Goal: Use online tool/utility: Utilize a website feature to perform a specific function

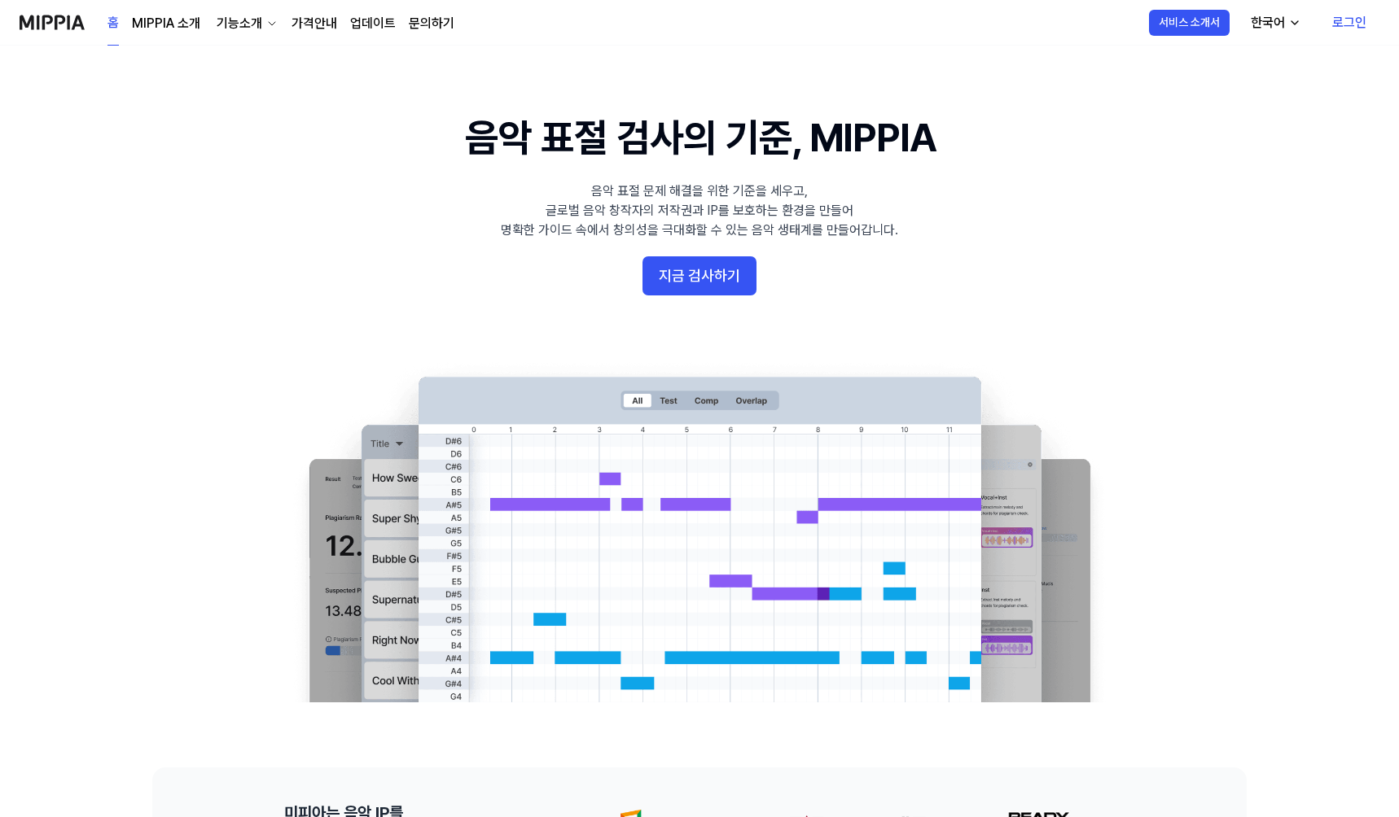
click at [222, 28] on div "기능소개" at bounding box center [239, 24] width 52 height 20
click at [222, 128] on link "음악 분석" at bounding box center [245, 125] width 156 height 33
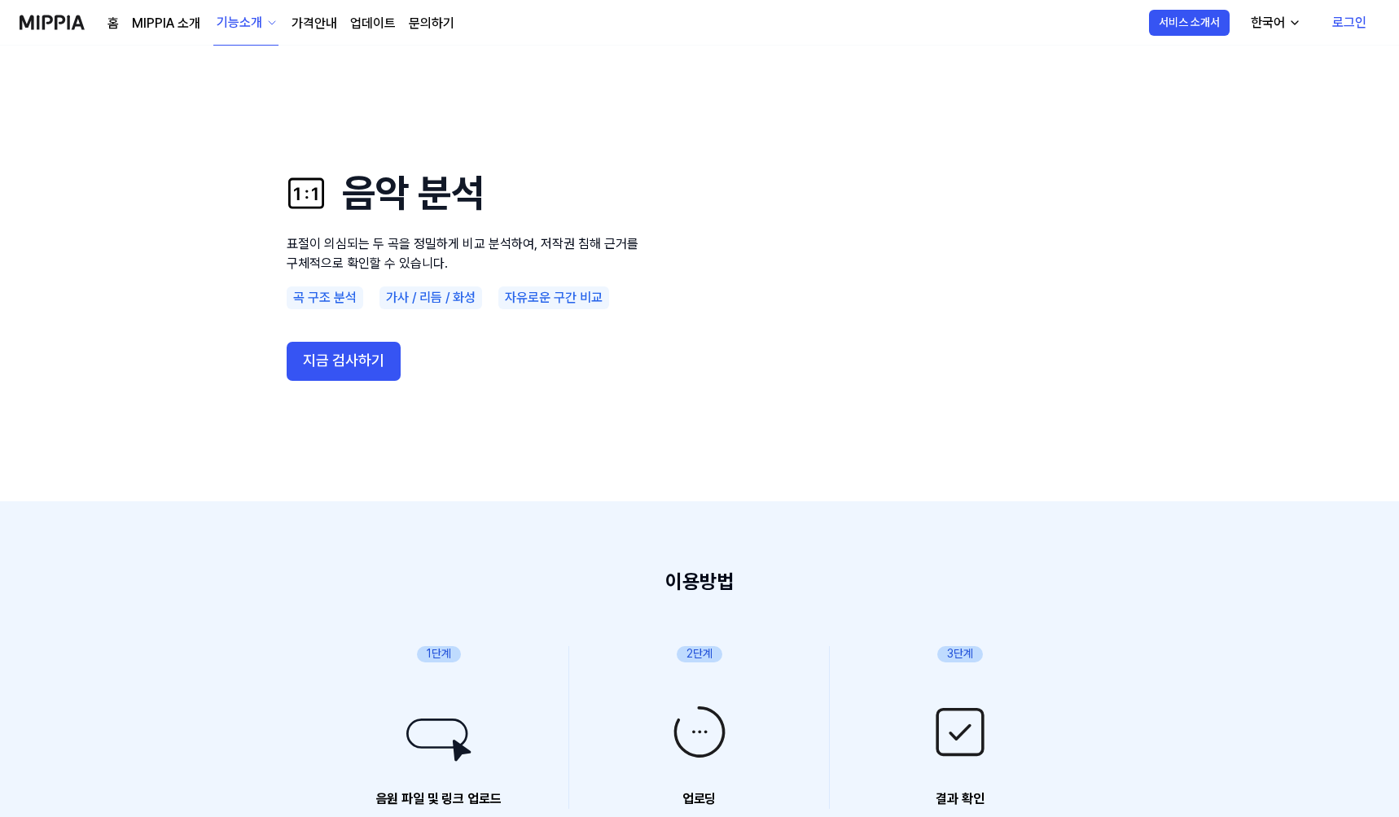
click at [235, 21] on div "기능소개" at bounding box center [239, 23] width 52 height 20
click at [234, 115] on link "모니터링" at bounding box center [245, 105] width 156 height 33
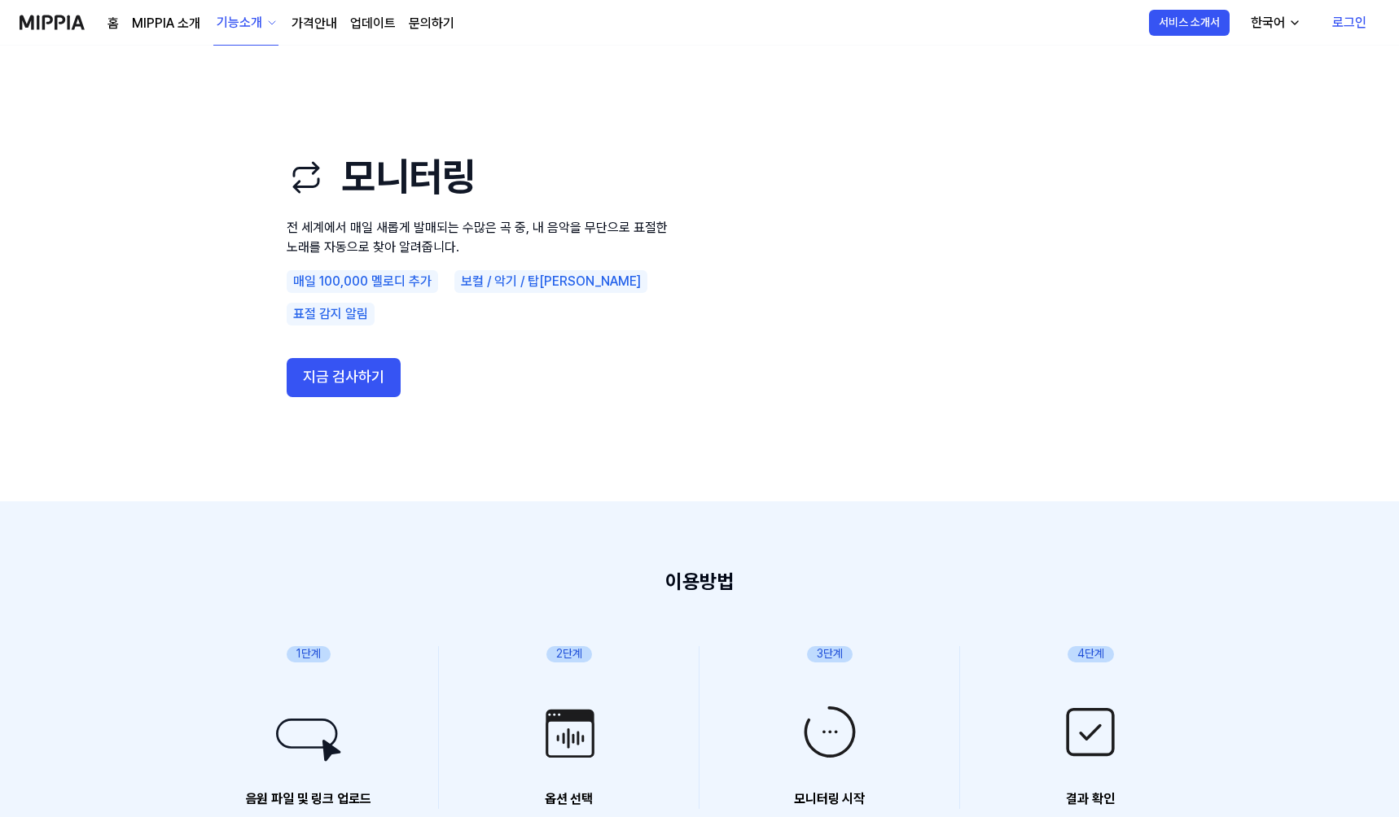
click at [238, 39] on button "기능소개" at bounding box center [245, 23] width 65 height 45
click at [230, 166] on link "AI 판별기" at bounding box center [245, 170] width 156 height 33
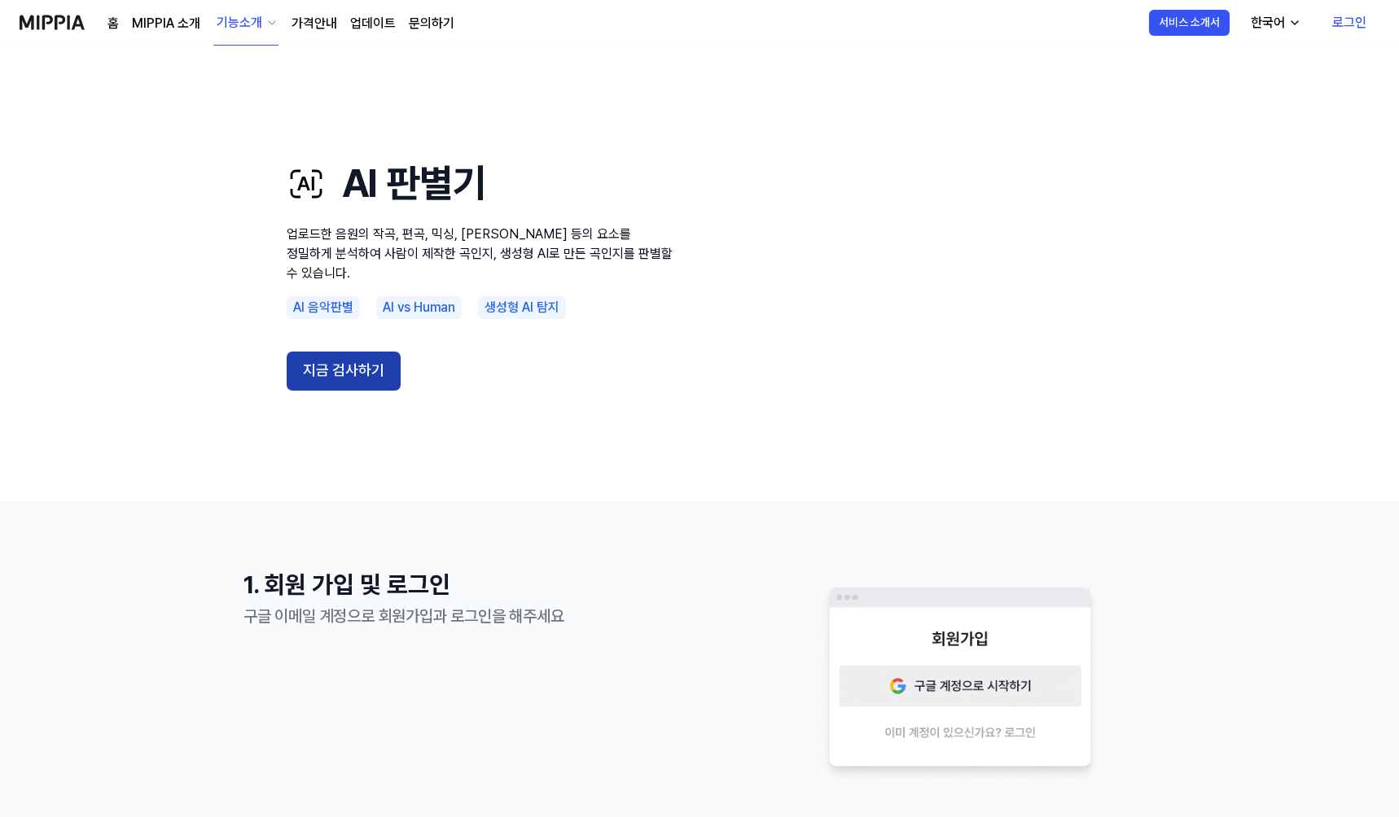
click at [309, 352] on button "지금 검사하기" at bounding box center [344, 371] width 114 height 39
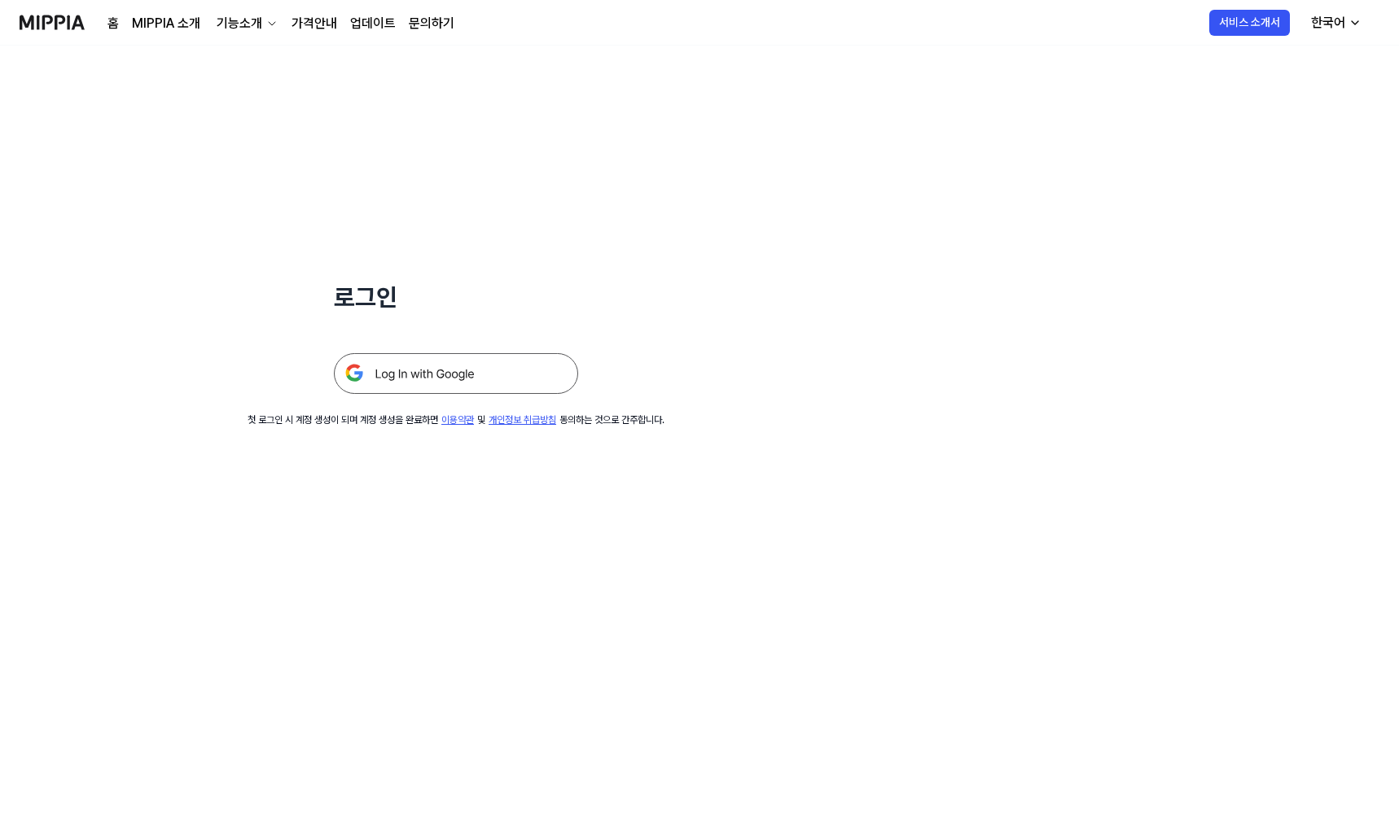
click at [378, 370] on img at bounding box center [456, 373] width 244 height 41
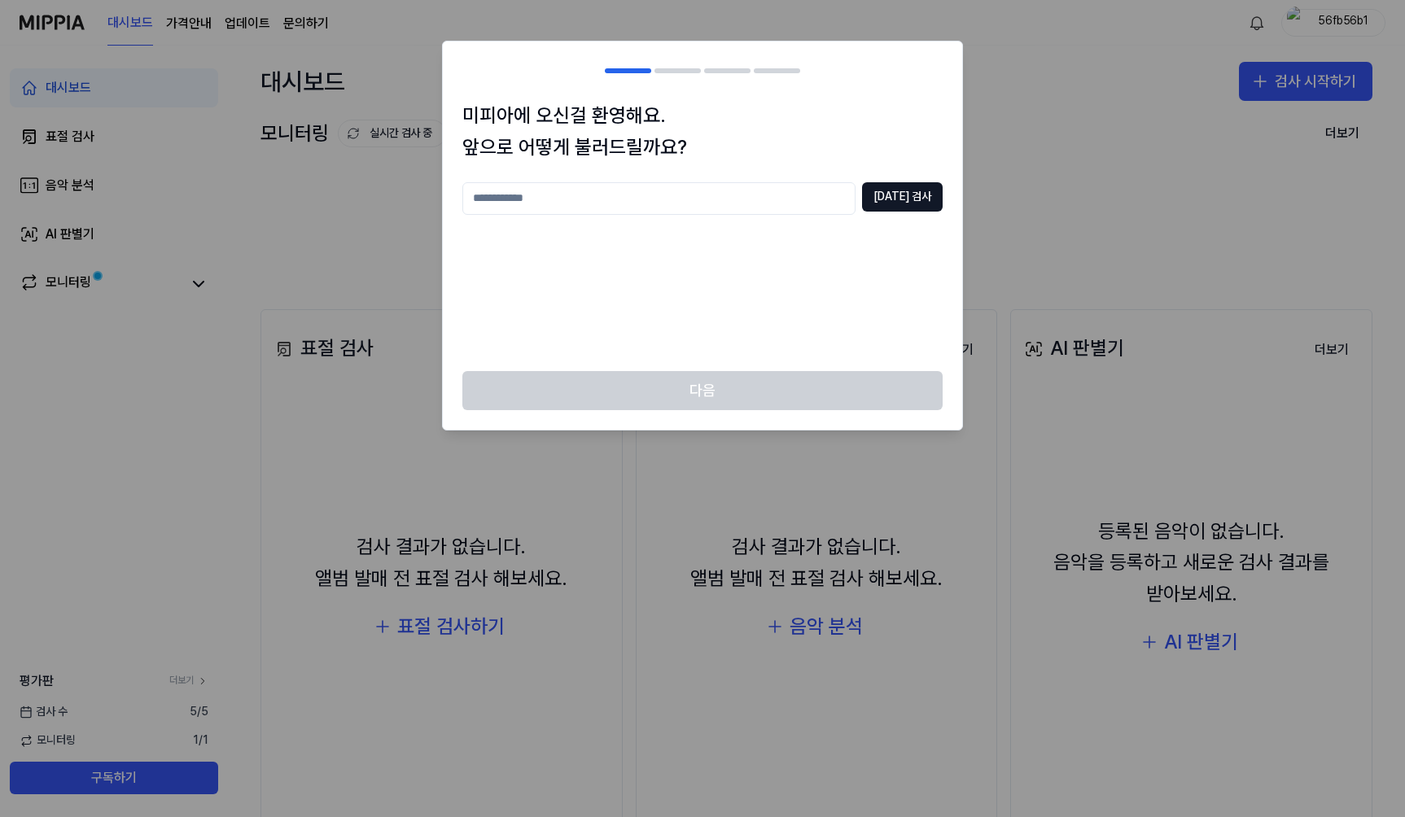
click at [791, 411] on div "다음" at bounding box center [702, 400] width 519 height 59
click at [715, 214] on input "text" at bounding box center [658, 198] width 393 height 33
type input "******"
click at [926, 199] on button "중복 검사" at bounding box center [902, 196] width 81 height 29
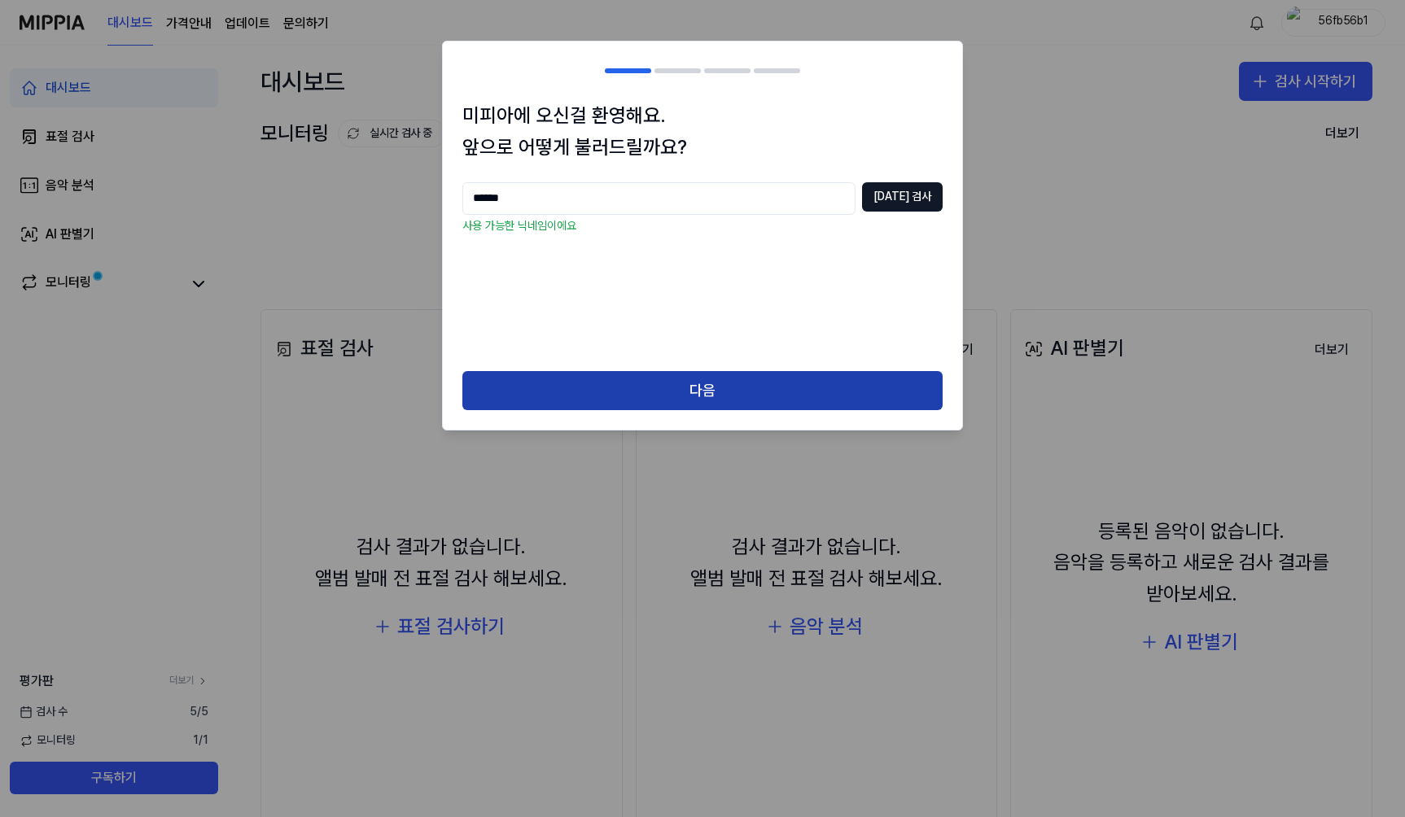
click at [792, 382] on button "다음" at bounding box center [702, 390] width 480 height 39
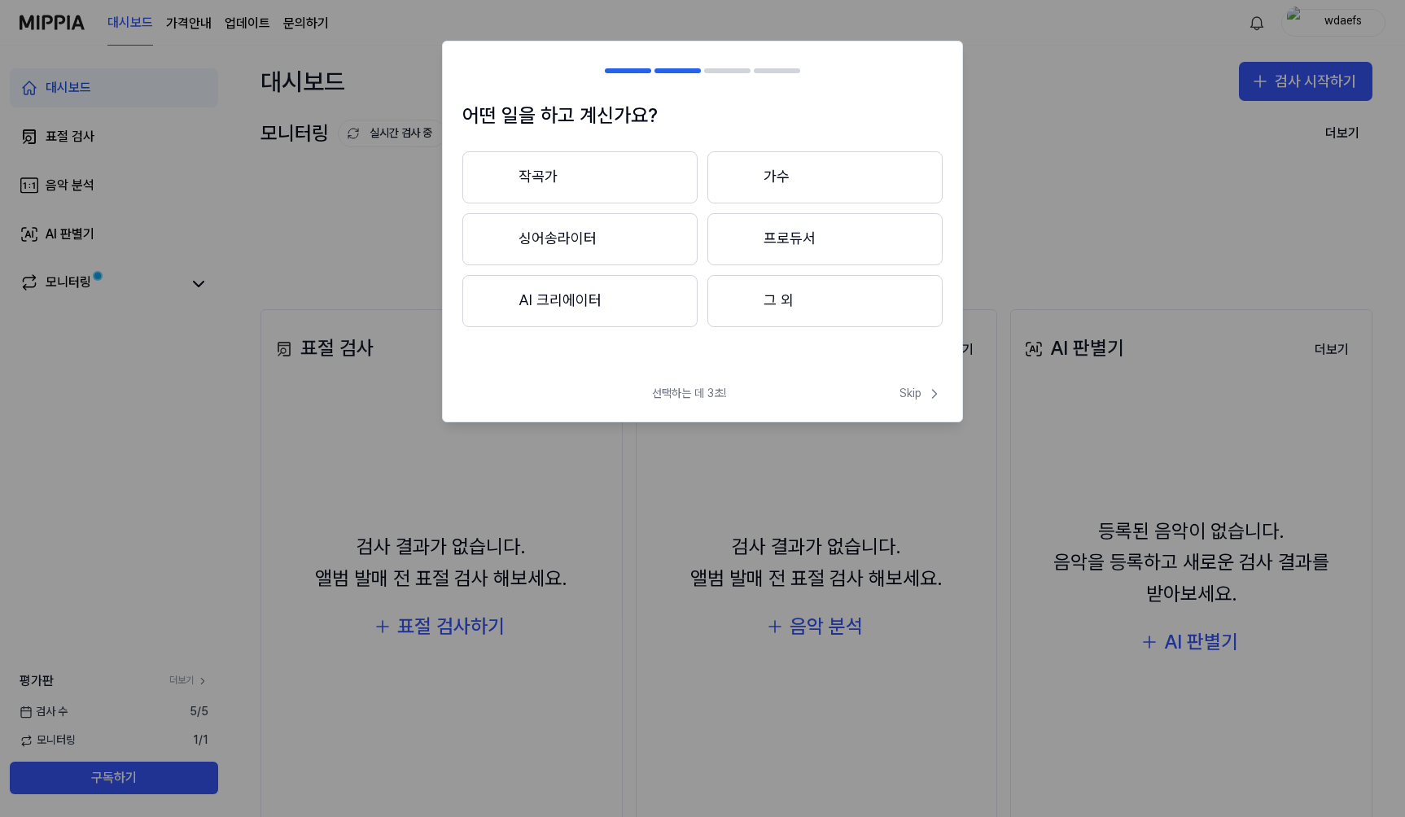
click at [689, 191] on button "작곡가" at bounding box center [579, 177] width 235 height 52
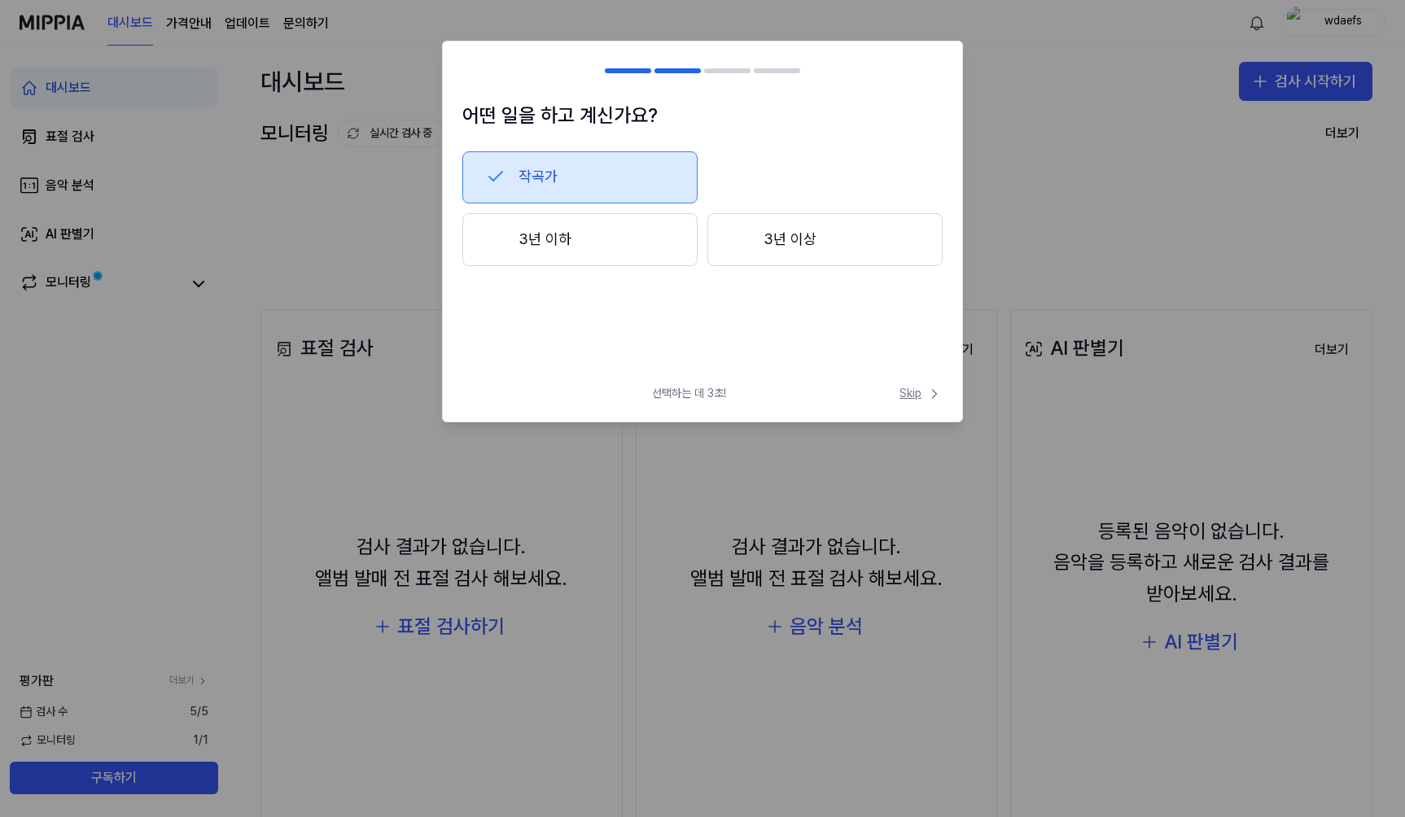
click at [918, 401] on span "Skip" at bounding box center [921, 394] width 43 height 16
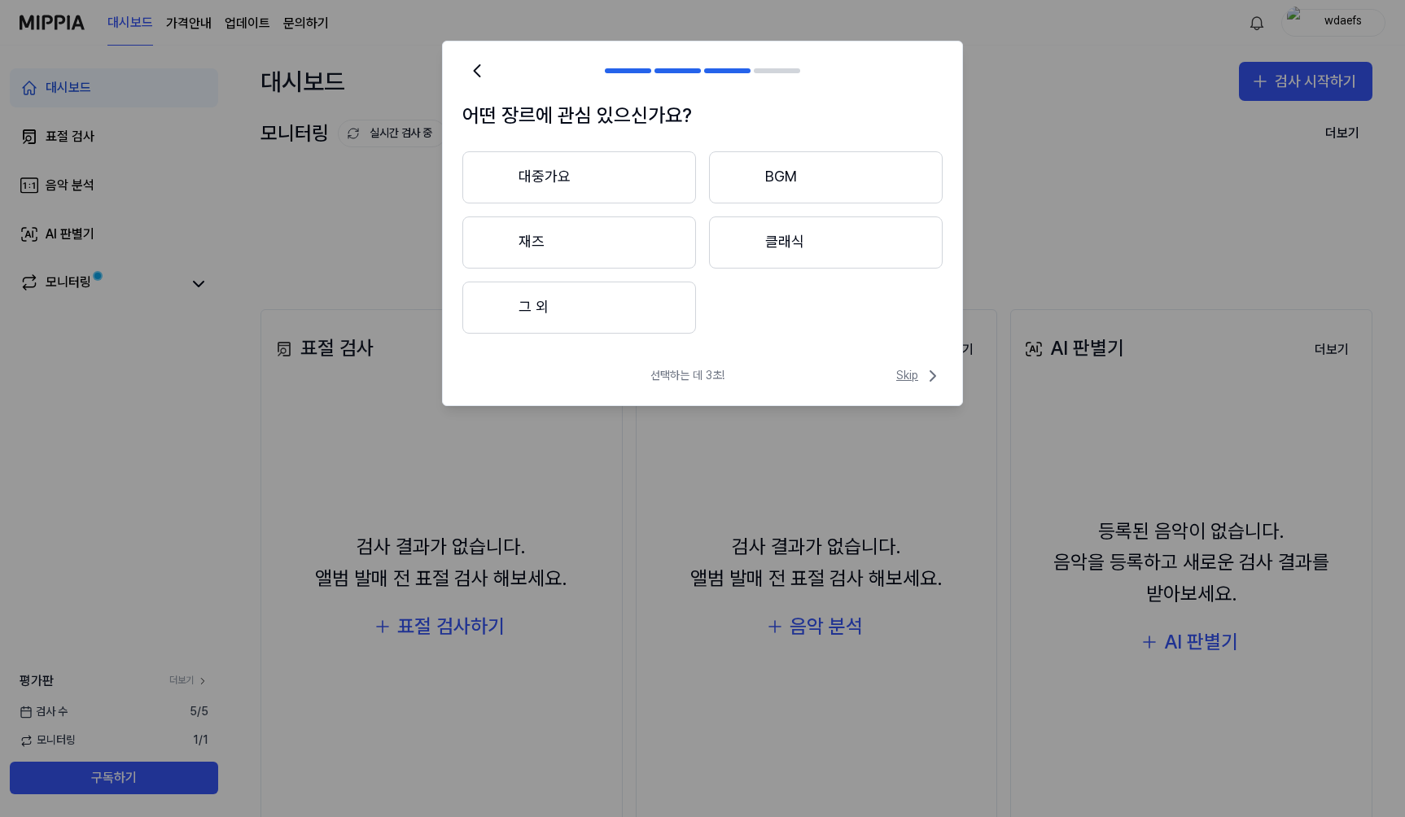
click at [916, 370] on span "Skip" at bounding box center [919, 376] width 46 height 20
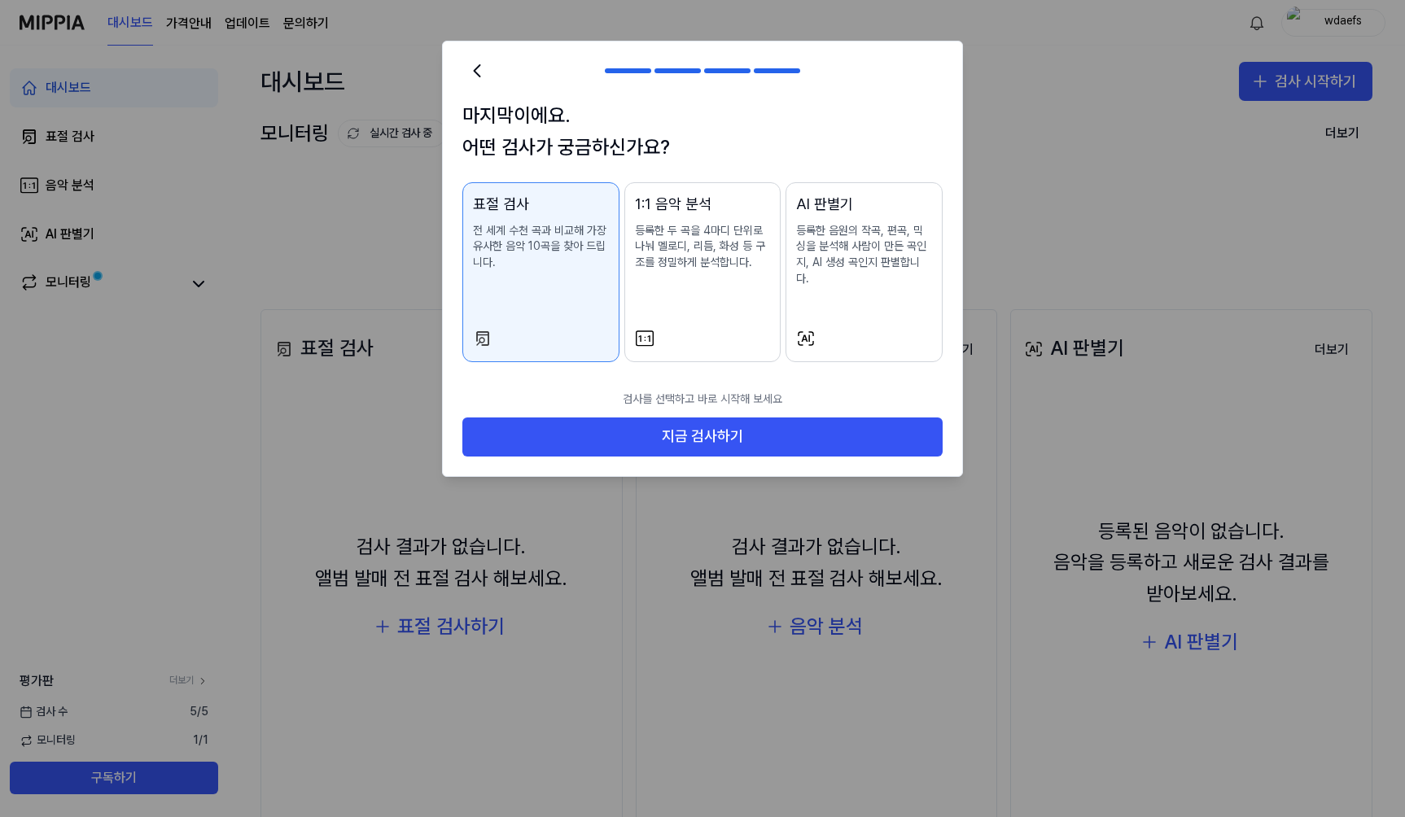
click at [727, 278] on div "1:1 음악 분석 등록한 두 곡을 4마디 단위로 나눠 멜로디, 리듬, 화성 등 구조를 정밀하게 분석합니다." at bounding box center [703, 248] width 136 height 111
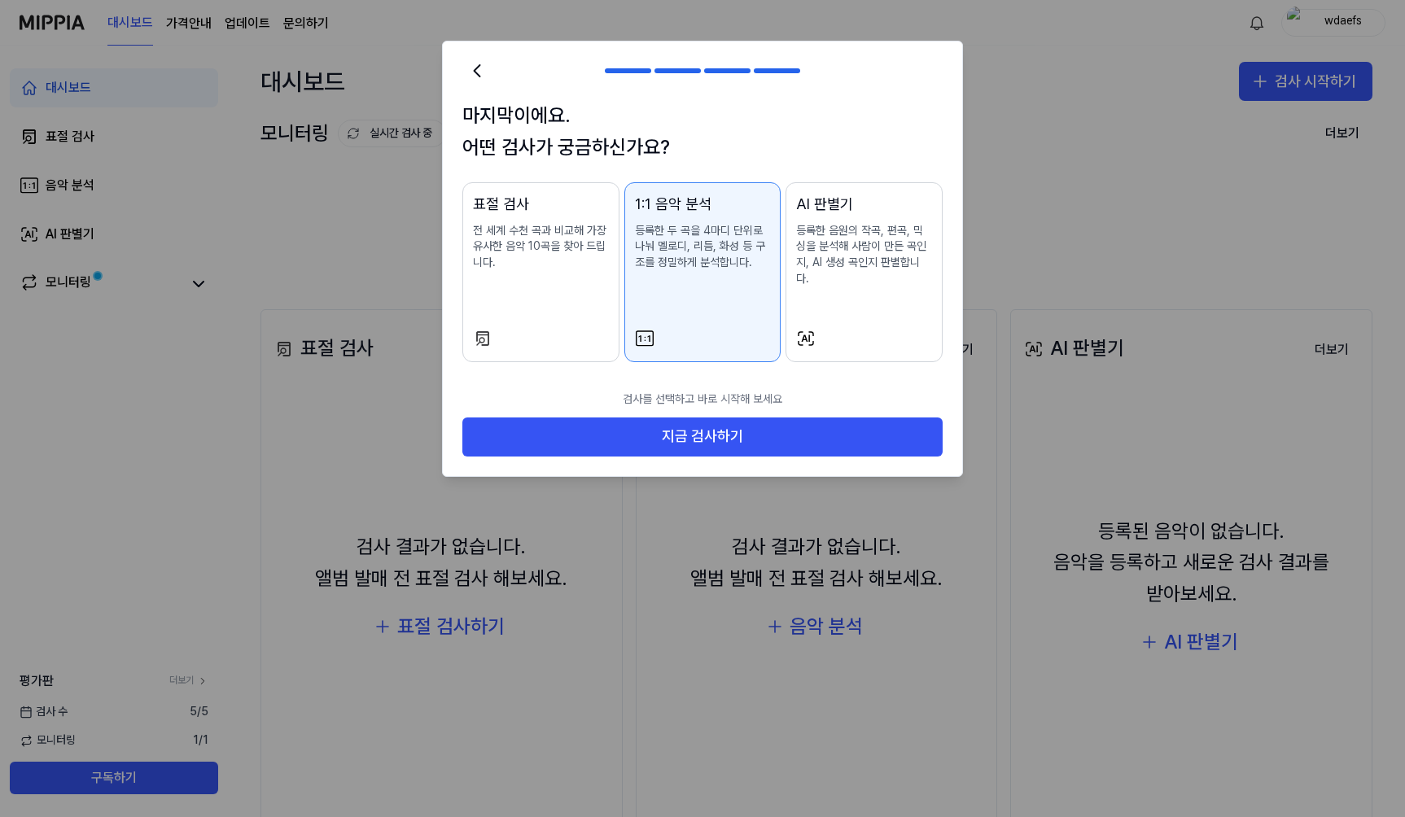
click at [812, 272] on div "AI 판별기 등록한 음원의 작곡, 편곡, 믹싱을 분석해 사람이 만든 곡인지, AI 생성 곡인지 판별합니다." at bounding box center [864, 256] width 136 height 126
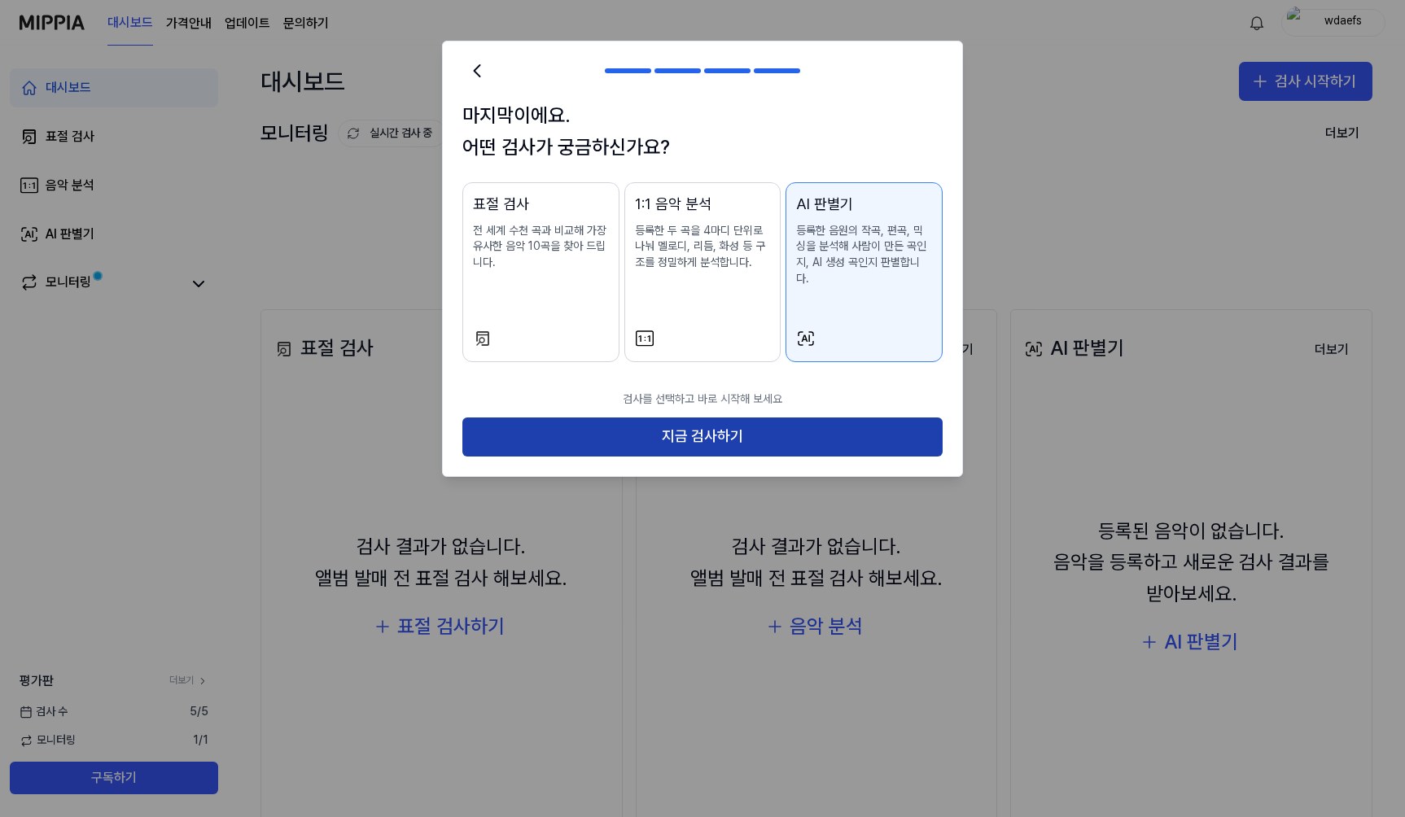
click at [805, 418] on button "지금 검사하기" at bounding box center [702, 437] width 480 height 39
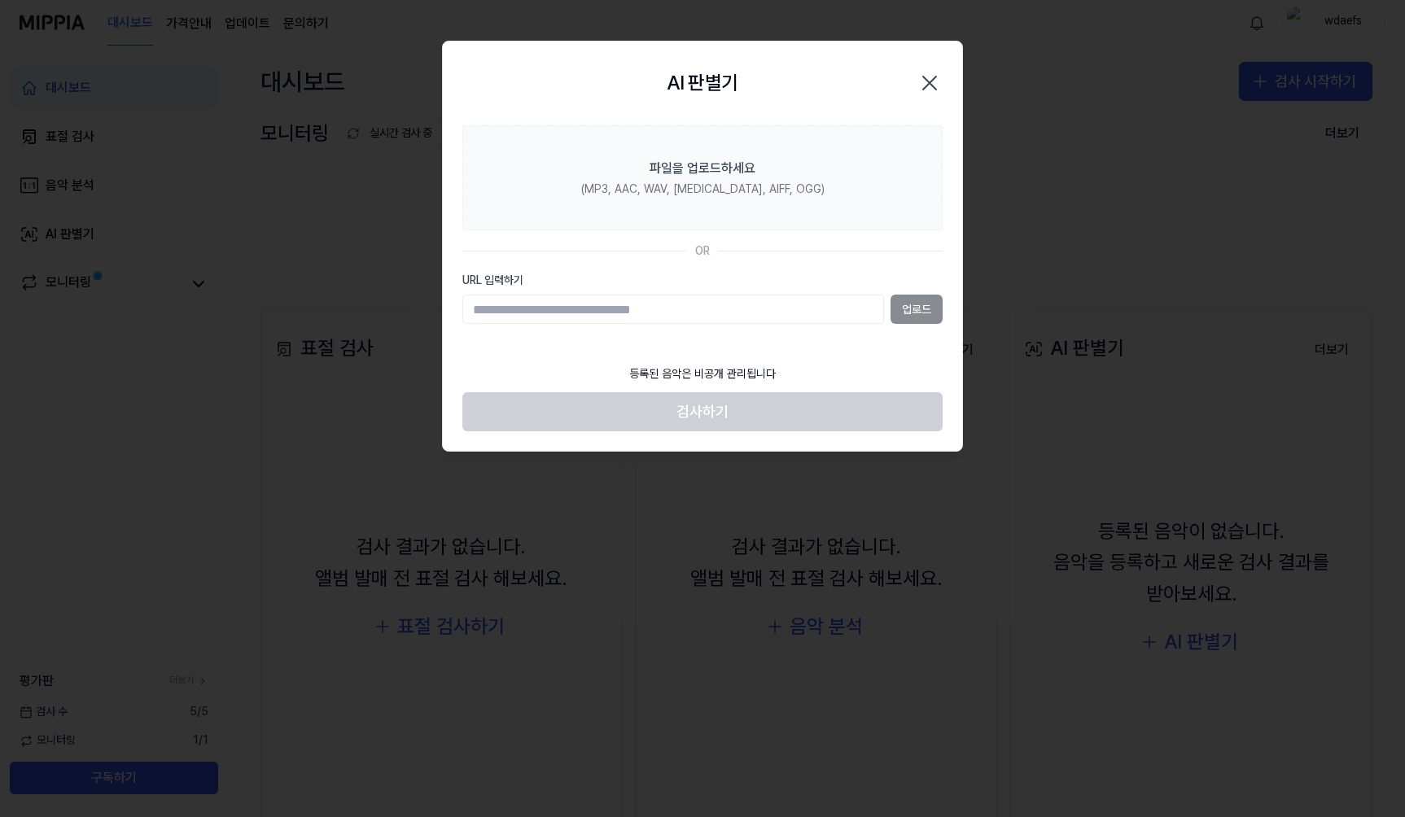
paste input "**********"
type input "**********"
click at [913, 315] on button "업로드" at bounding box center [917, 309] width 52 height 29
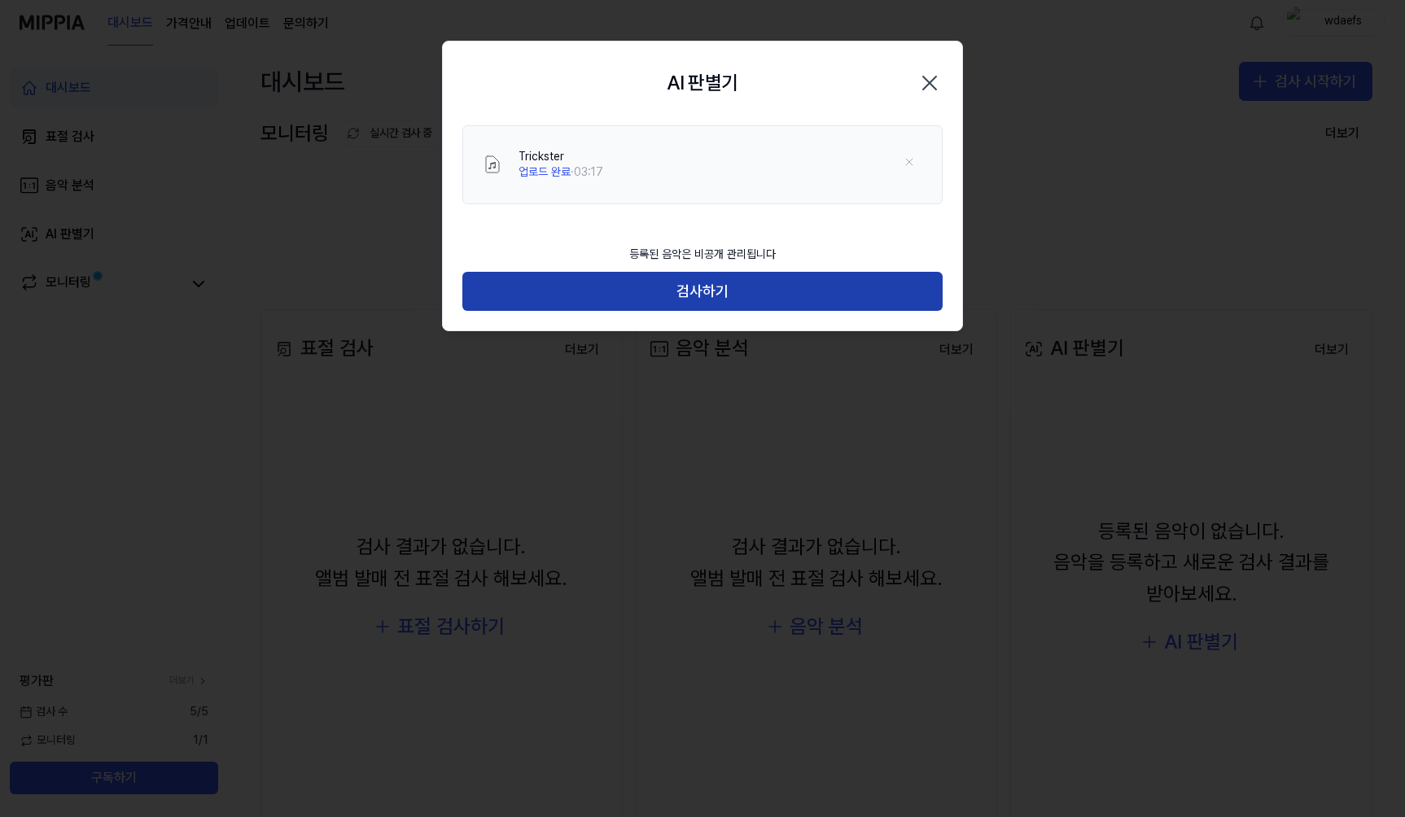
click at [814, 300] on button "검사하기" at bounding box center [702, 291] width 480 height 39
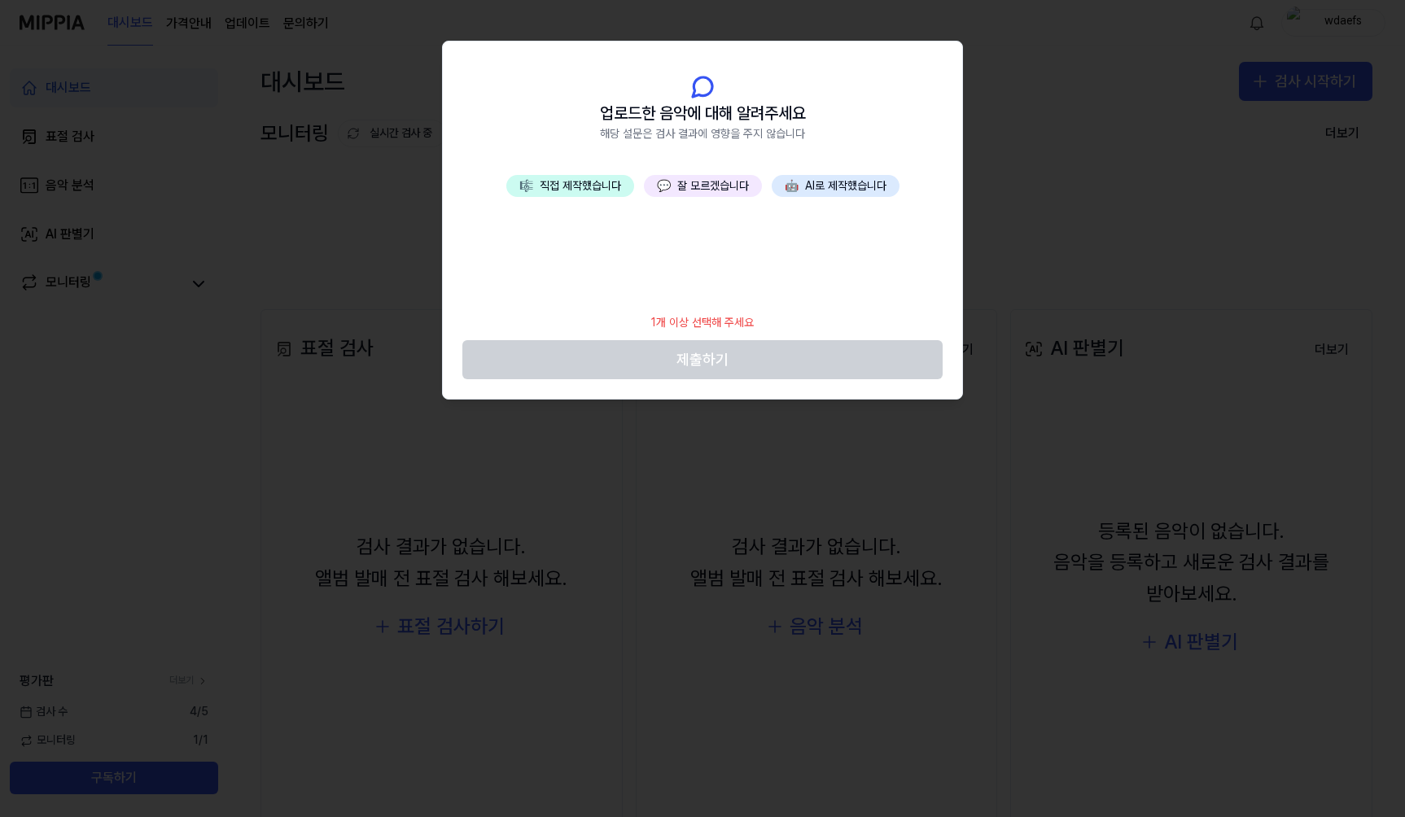
click at [677, 181] on button "💬 잘 모르겠습니다" at bounding box center [703, 186] width 118 height 23
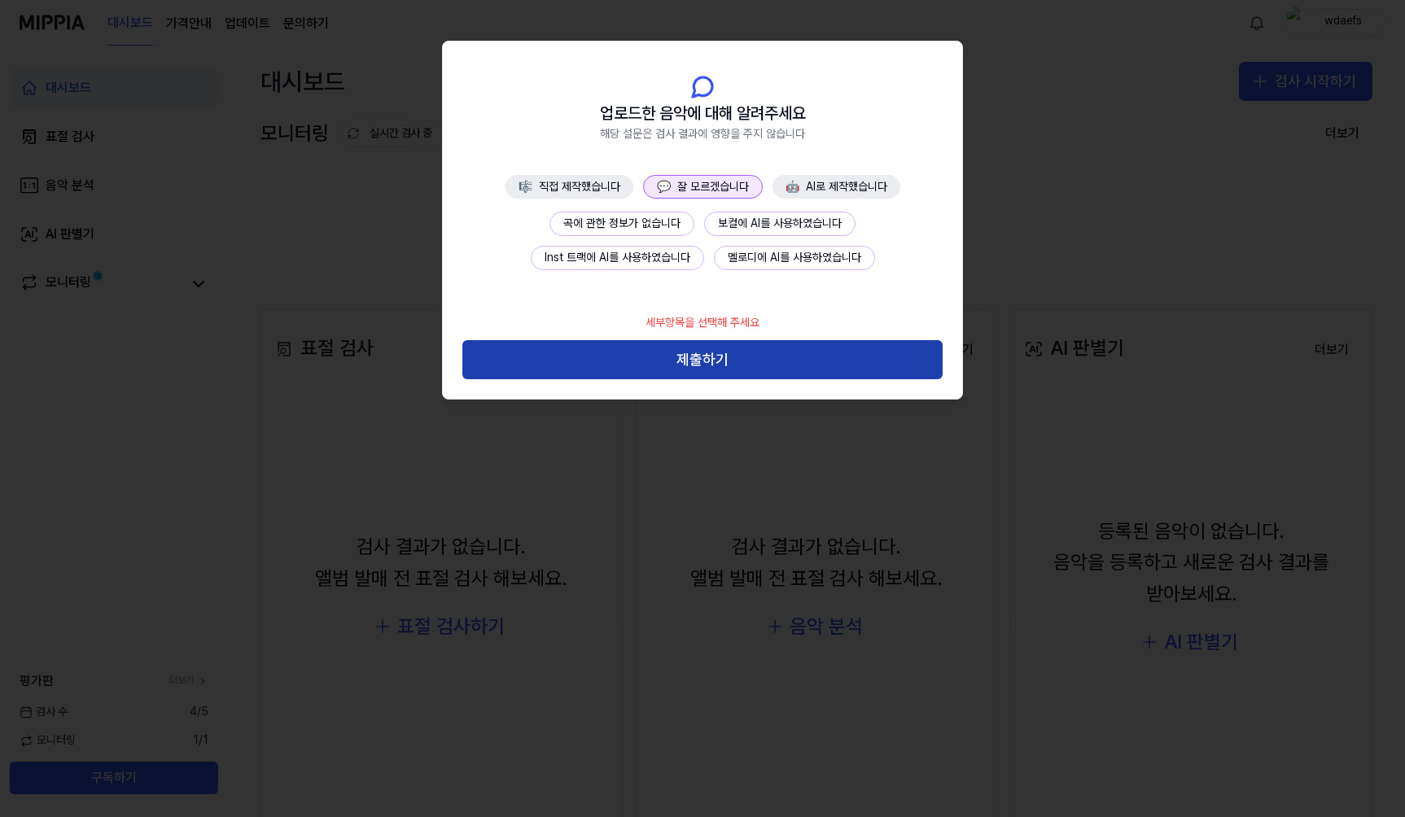
click at [746, 351] on button "제출하기" at bounding box center [702, 359] width 480 height 39
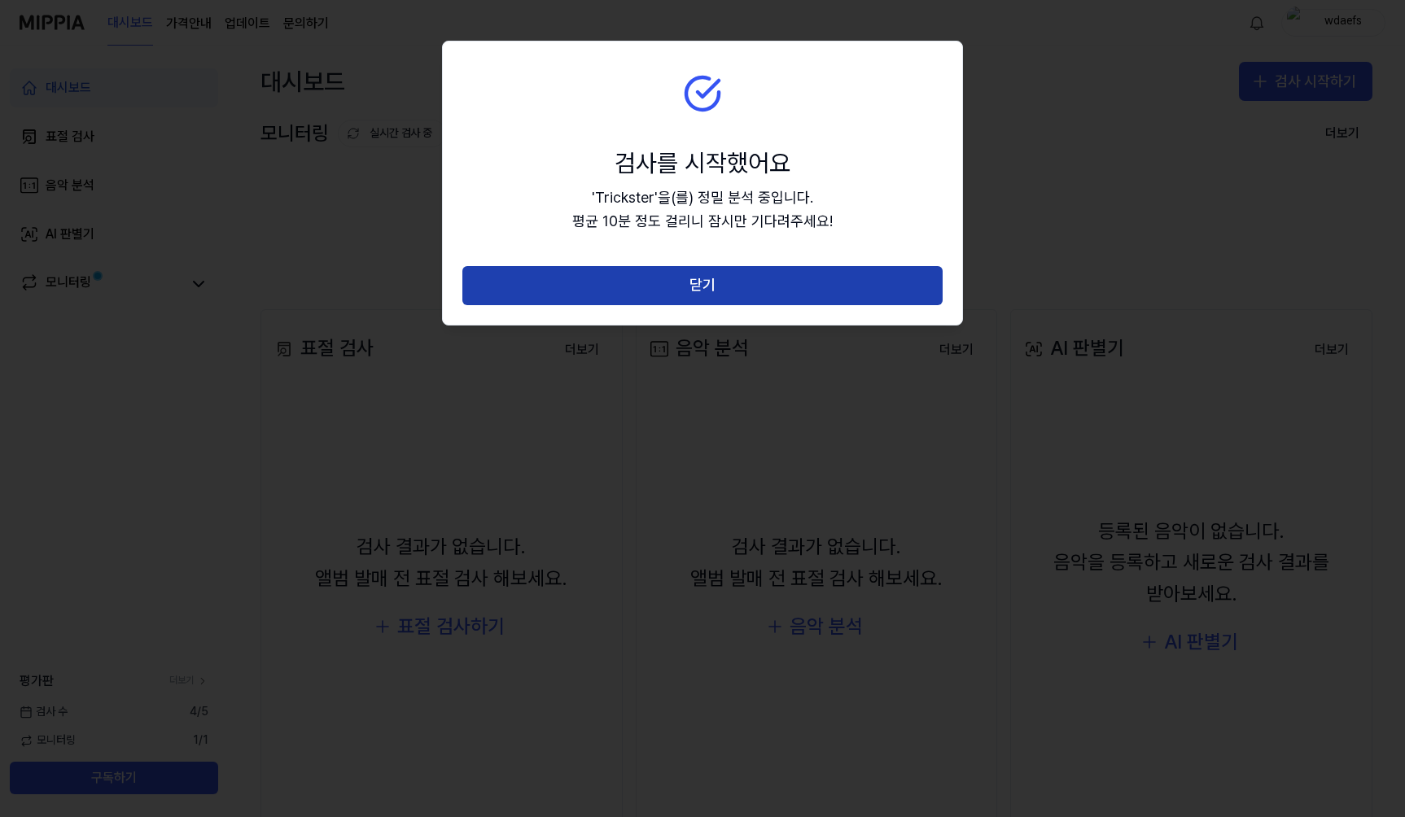
click at [777, 285] on button "닫기" at bounding box center [702, 285] width 480 height 39
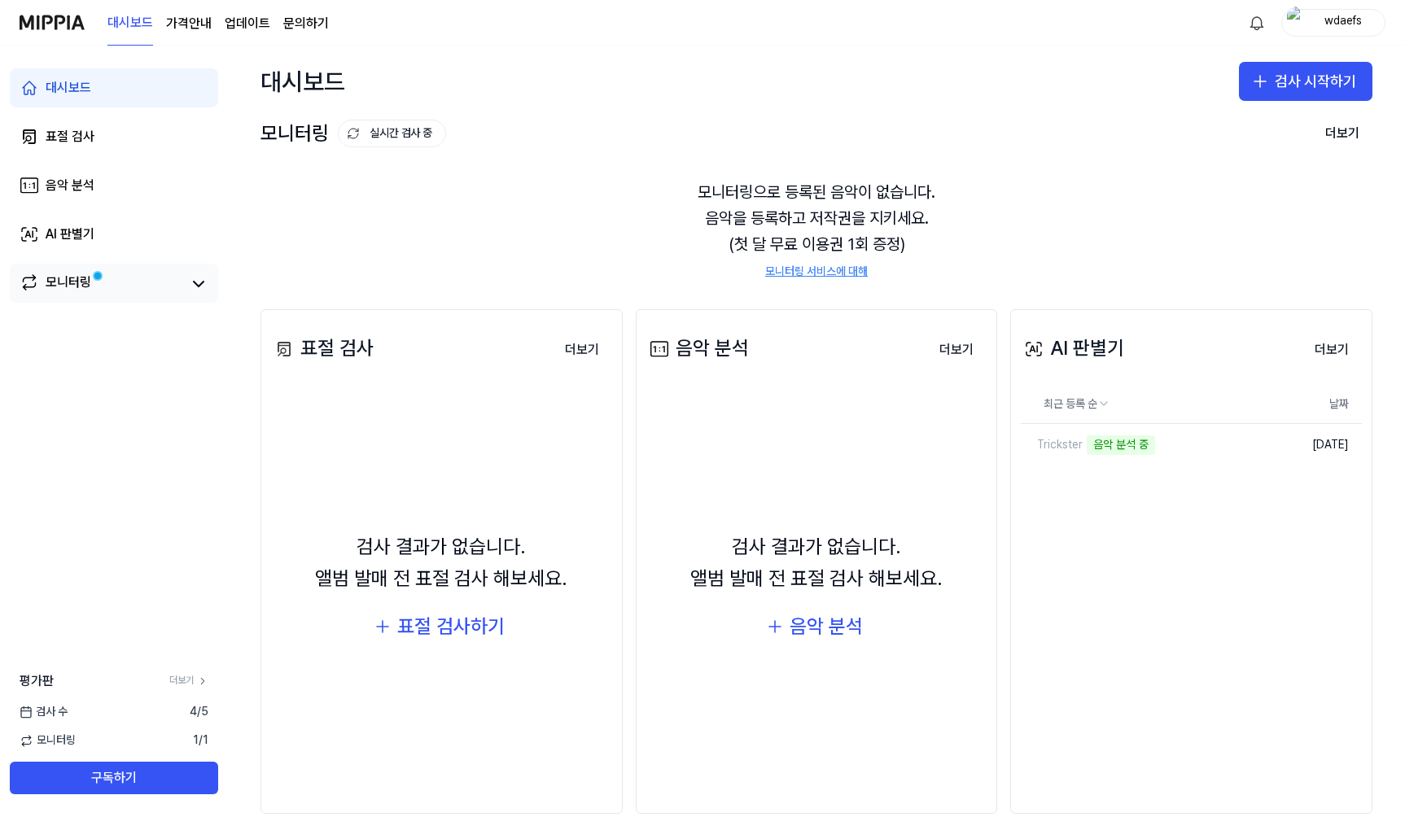
click at [52, 283] on div "모니터링" at bounding box center [69, 284] width 46 height 23
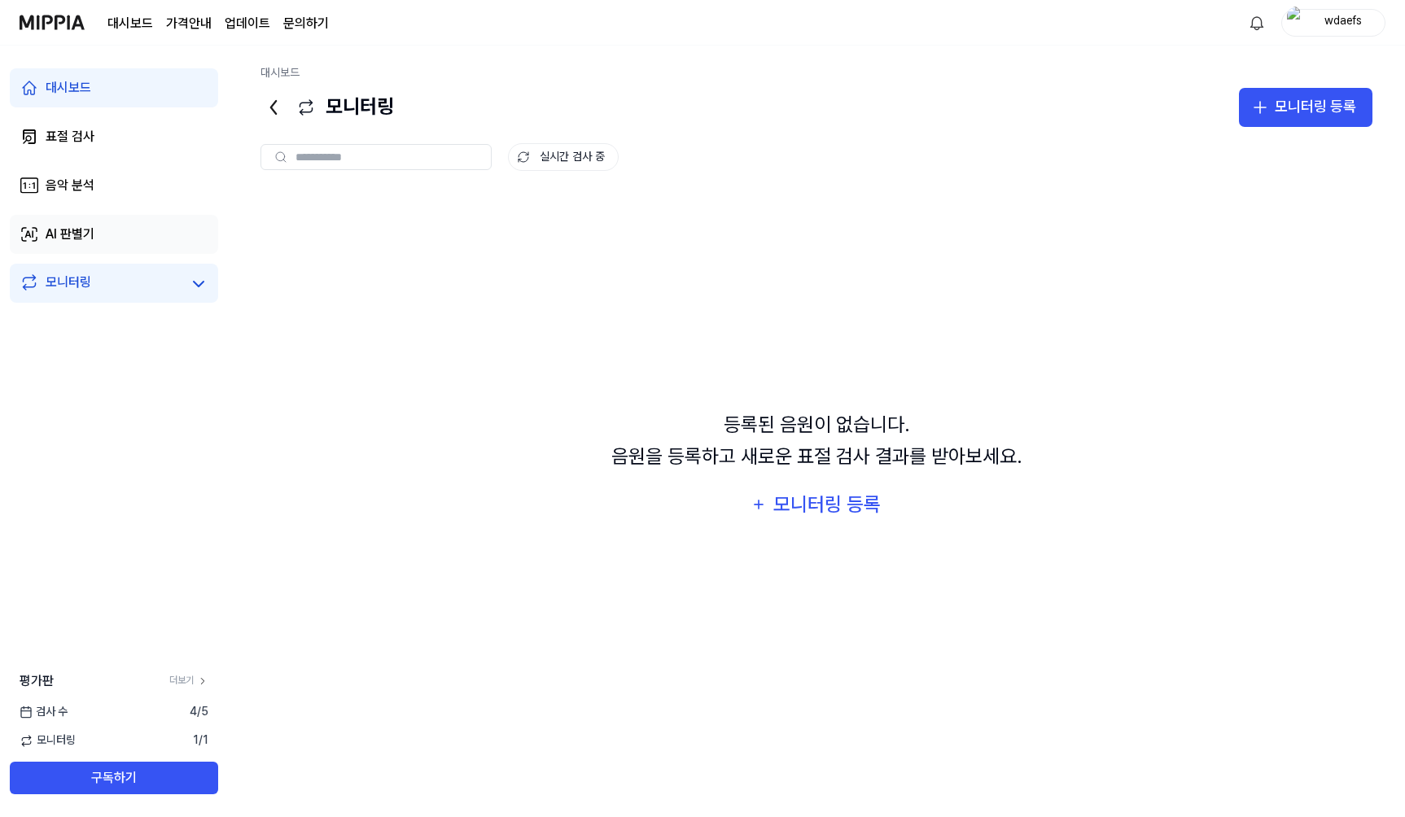
click at [116, 230] on link "AI 판별기" at bounding box center [114, 234] width 208 height 39
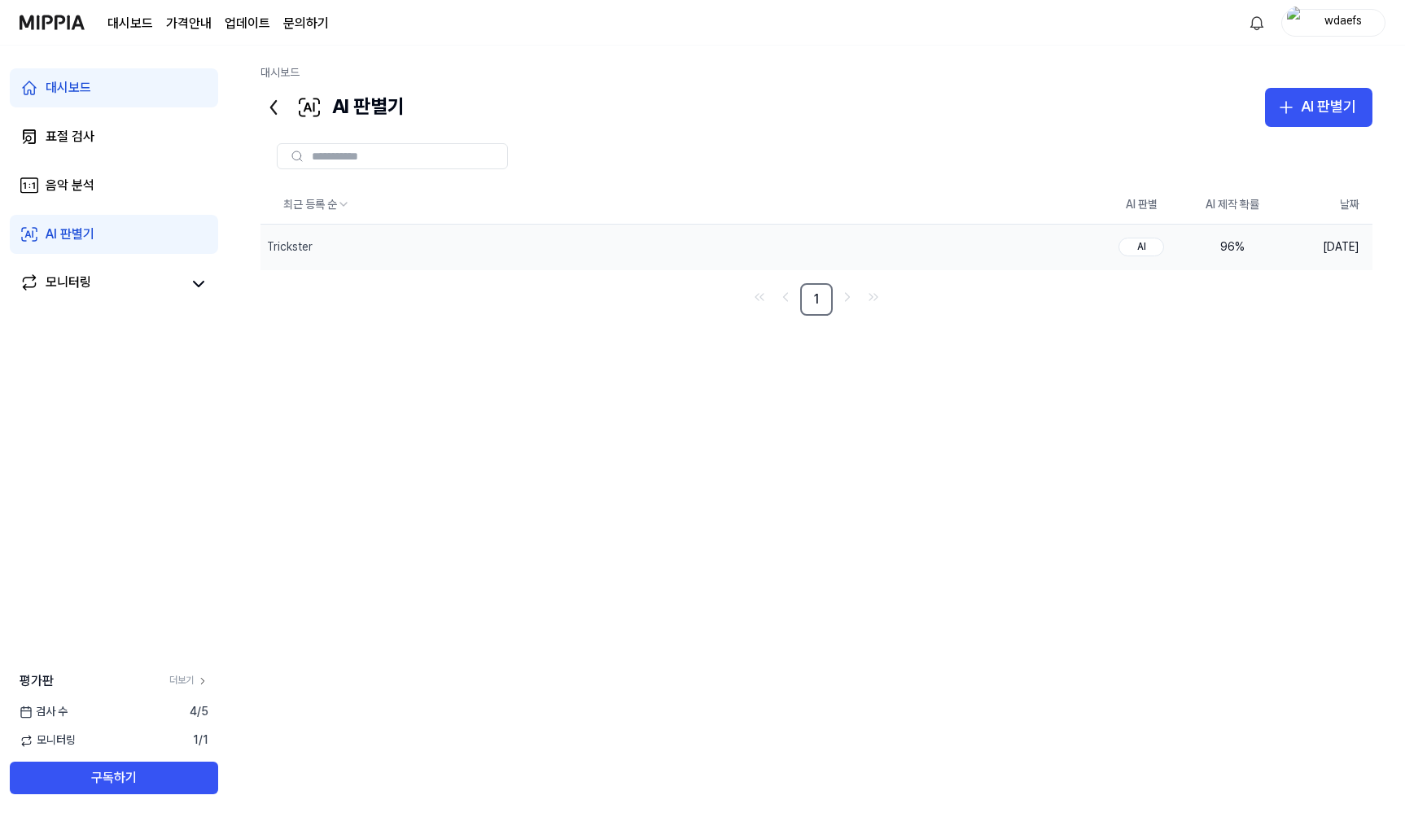
click at [1137, 246] on div "AI" at bounding box center [1142, 247] width 46 height 19
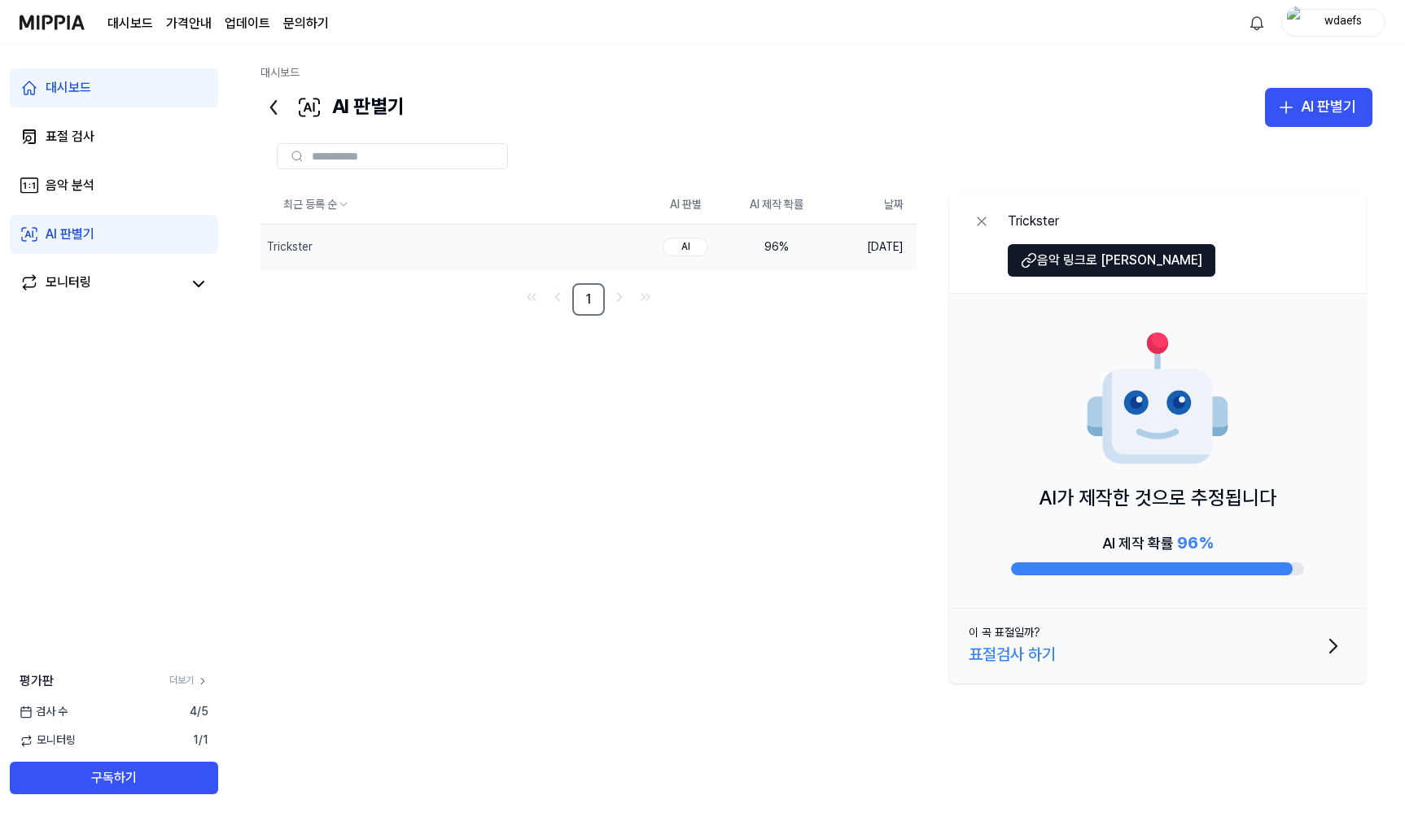
click at [1095, 559] on div "AI 제작 확률 96 %" at bounding box center [1157, 553] width 293 height 46
click at [1057, 541] on div "AI 제작 확률 96 %" at bounding box center [1157, 553] width 293 height 46
click at [683, 297] on nav "1" at bounding box center [589, 299] width 656 height 33
click at [1011, 423] on div "AI가 제작한 것으로 추정됩니다 AI 제작 확률 96 %" at bounding box center [1157, 451] width 417 height 315
click at [1125, 671] on button "이 곡 표절일까? 표절검사 하기" at bounding box center [1157, 646] width 417 height 75
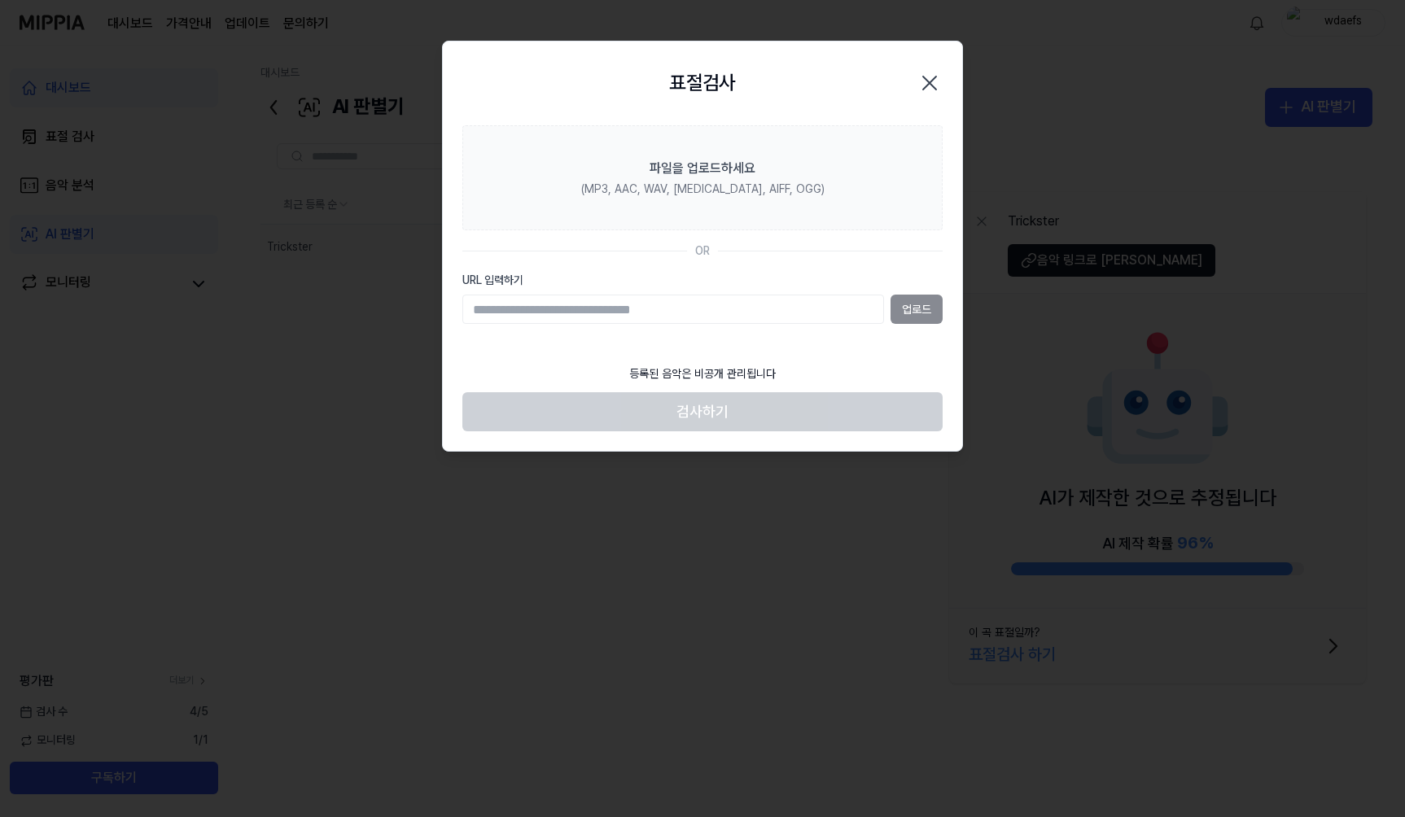
click at [924, 84] on icon "button" at bounding box center [930, 83] width 26 height 26
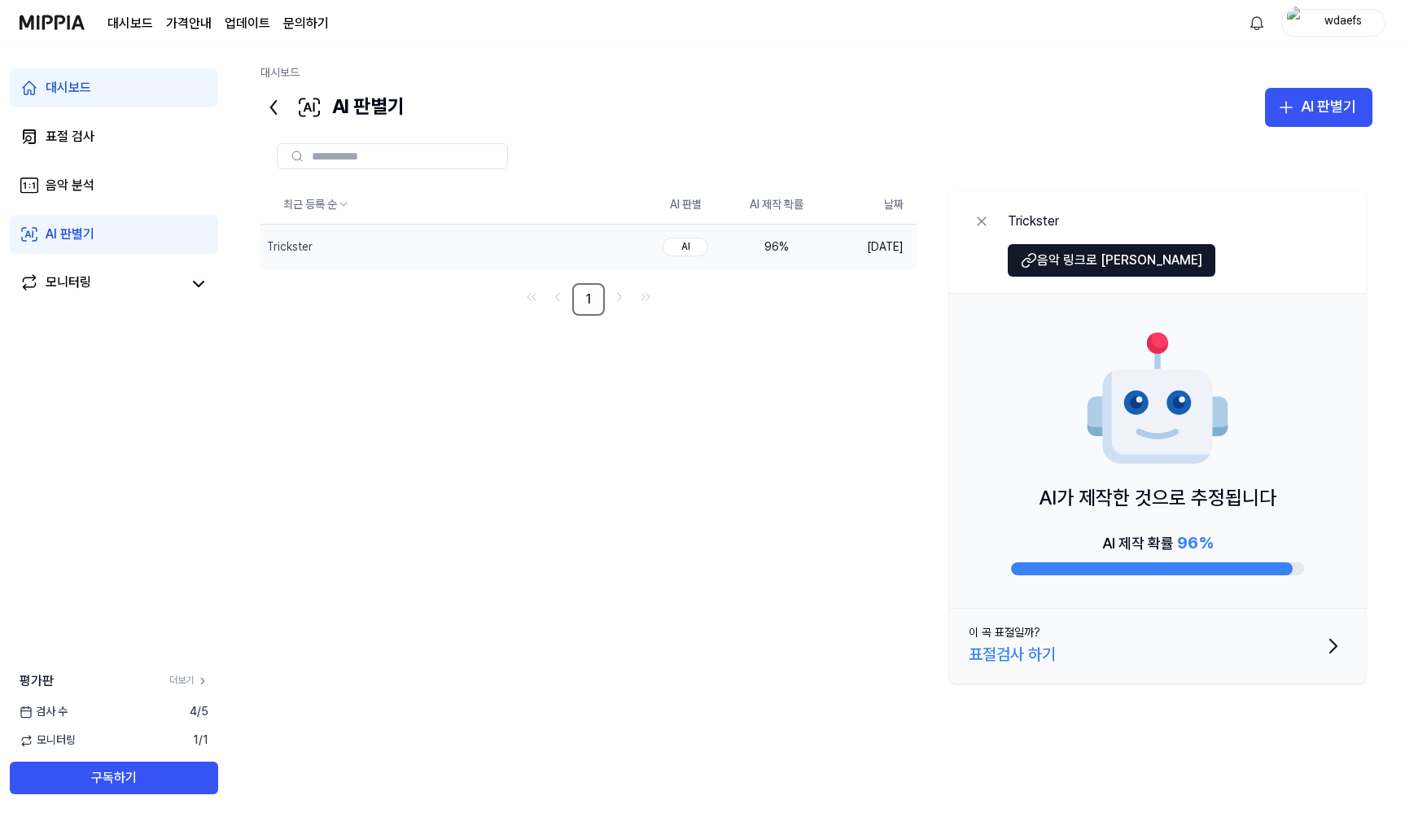
click at [1095, 470] on img at bounding box center [1157, 399] width 147 height 147
click at [572, 493] on div "최근 등록 순 AI 판별 AI 제작 확률 날짜 Trickster 삭제 AI 96 % 2025.09.15. 1 Trickster 음악 링크로 이…" at bounding box center [817, 452] width 1112 height 532
click at [261, 114] on icon at bounding box center [274, 107] width 26 height 26
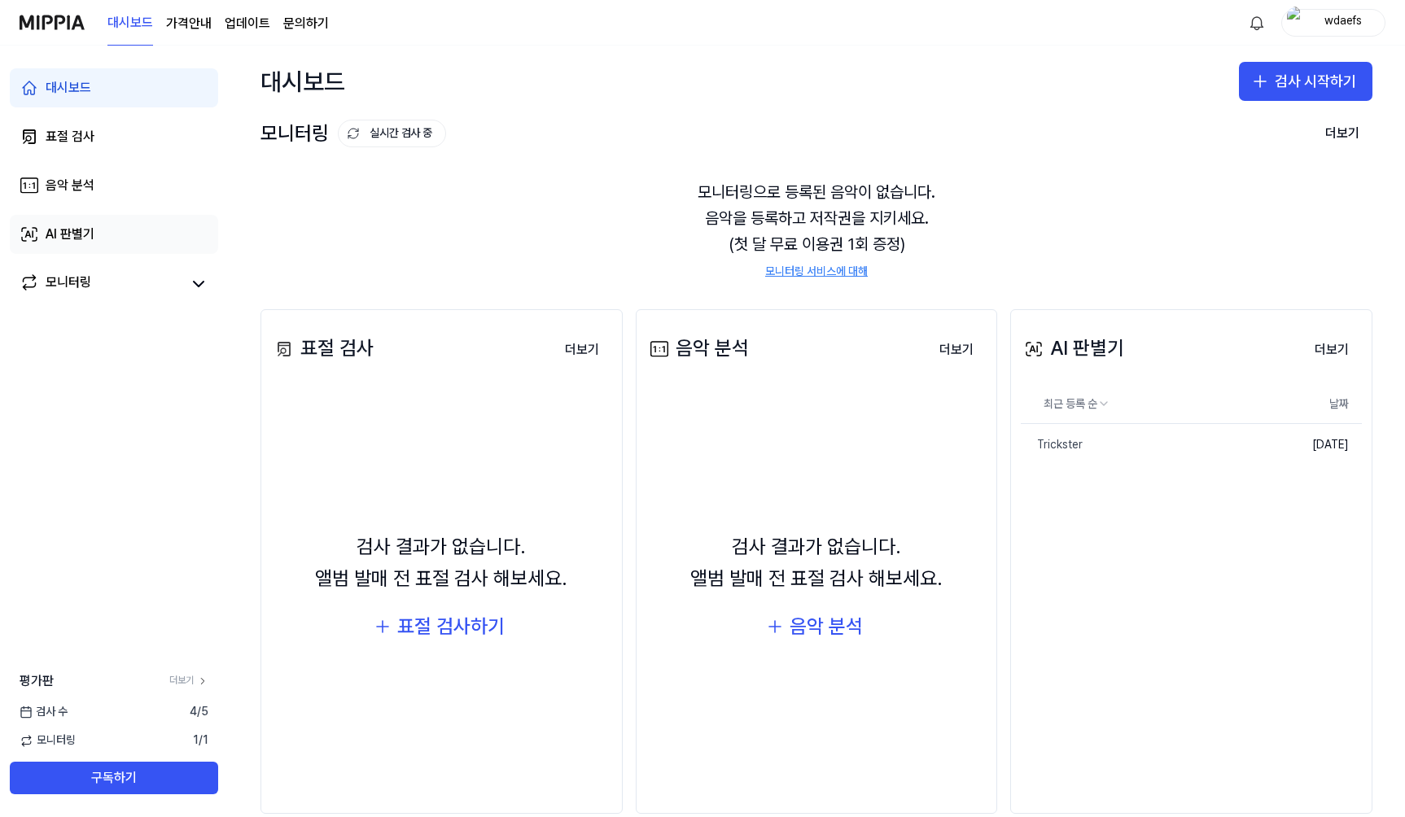
click at [134, 235] on link "AI 판별기" at bounding box center [114, 234] width 208 height 39
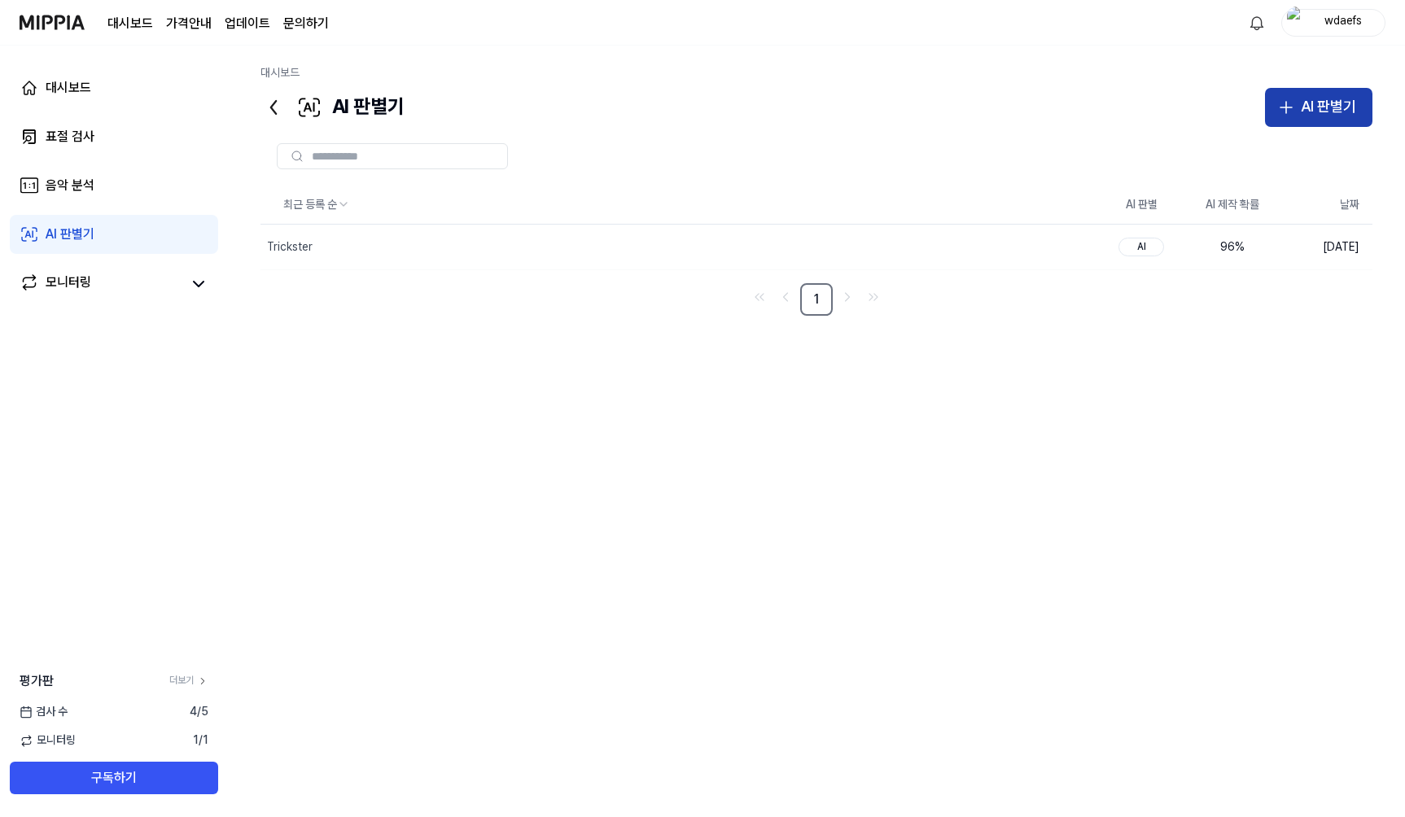
click at [1341, 95] on div "AI 판별기" at bounding box center [1328, 107] width 55 height 24
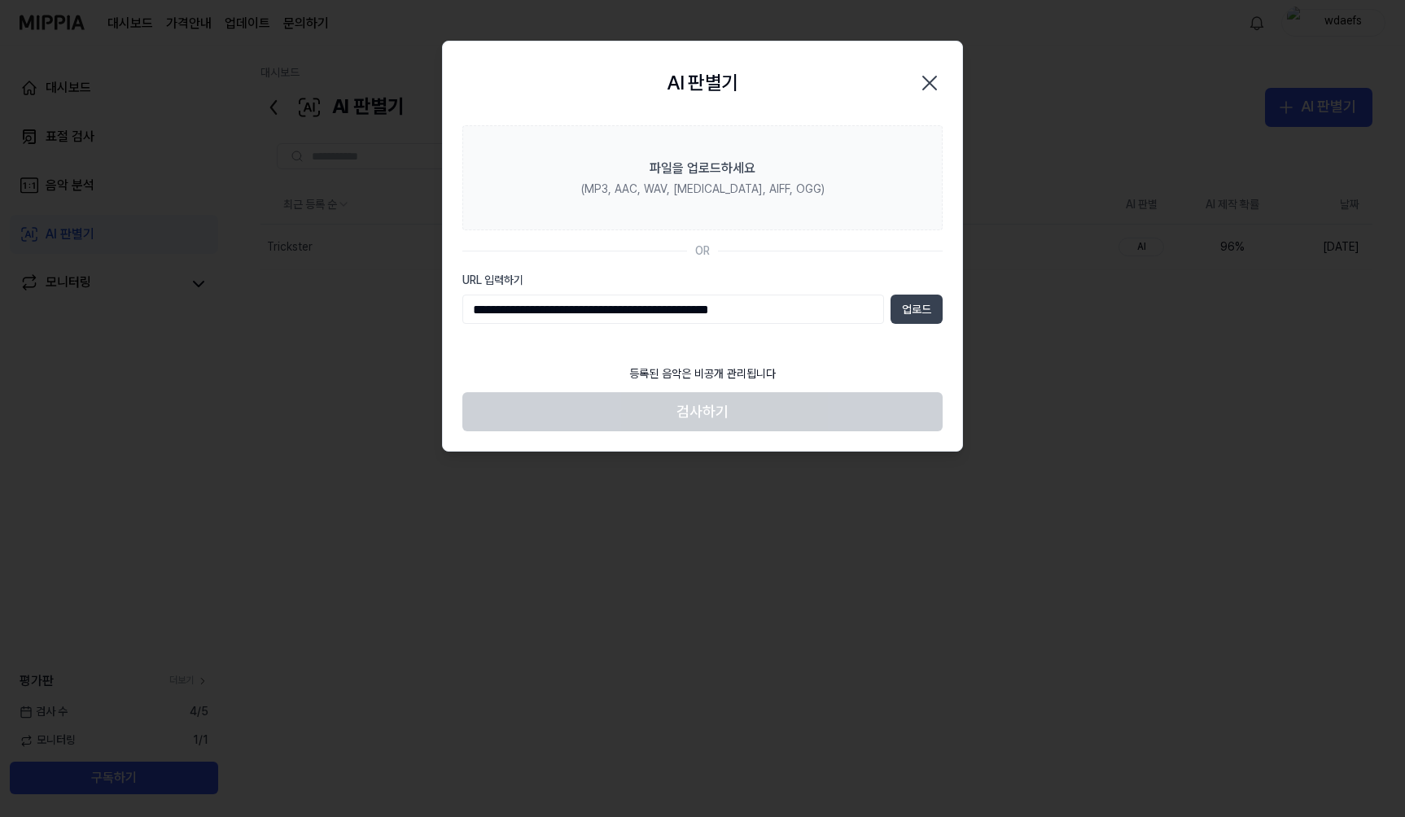
type input "**********"
click at [900, 312] on button "업로드" at bounding box center [917, 309] width 52 height 29
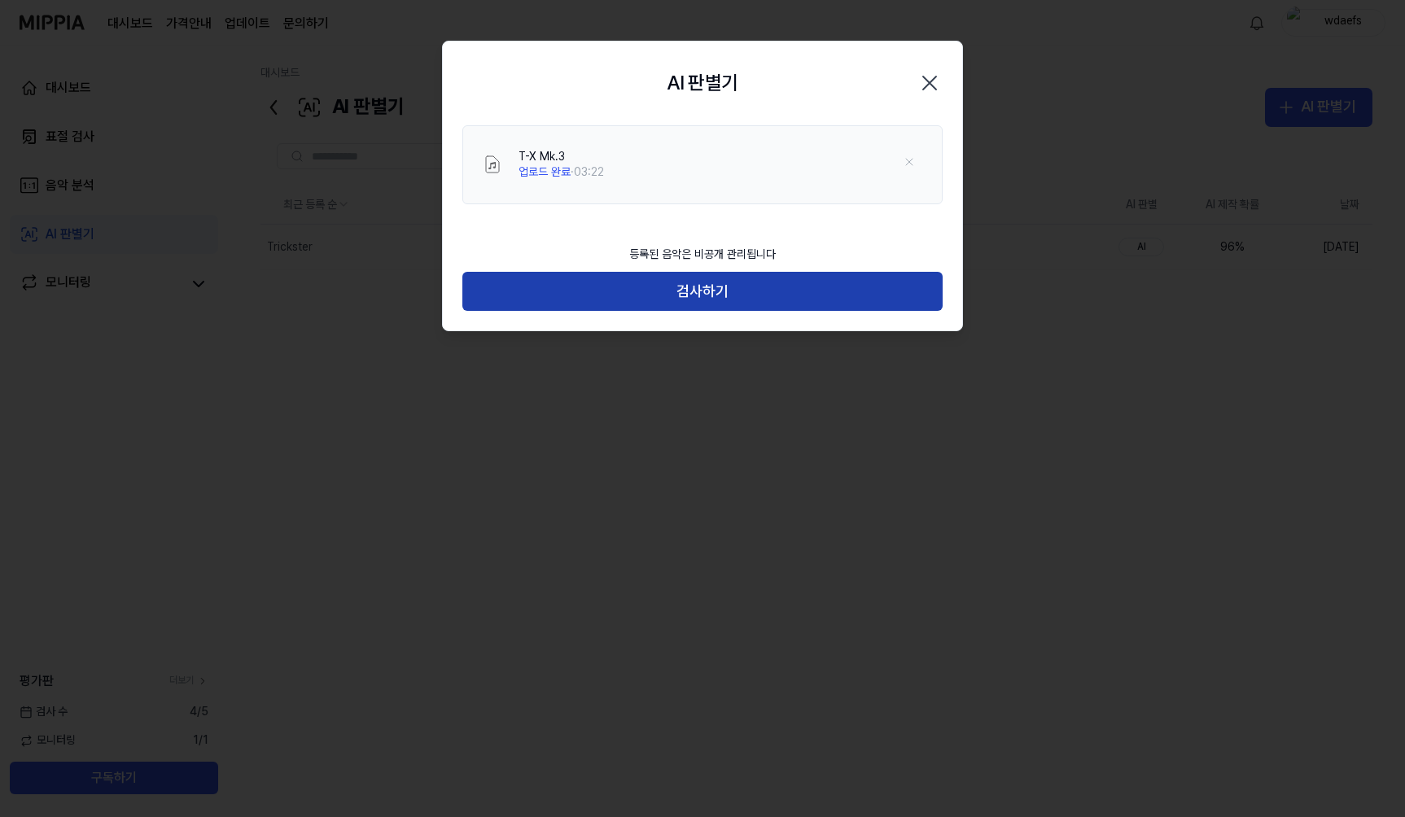
click at [718, 302] on button "검사하기" at bounding box center [702, 291] width 480 height 39
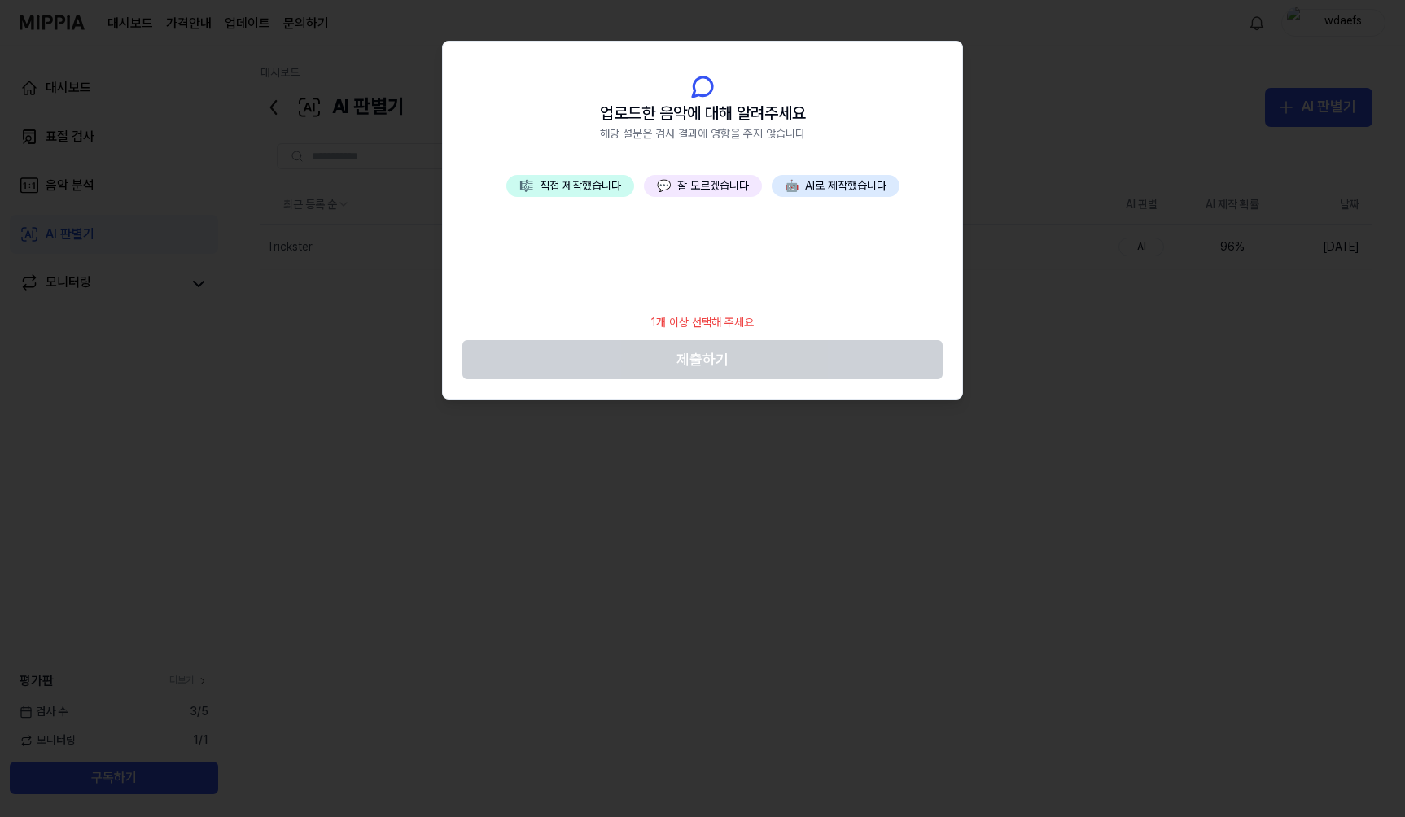
click at [706, 198] on div "🎼 직접 제작했습니다 💬 잘 모르겠습니다 🤖 AI로 제작했습니다" at bounding box center [702, 240] width 519 height 130
click at [706, 194] on button "💬 잘 모르겠습니다" at bounding box center [703, 186] width 118 height 23
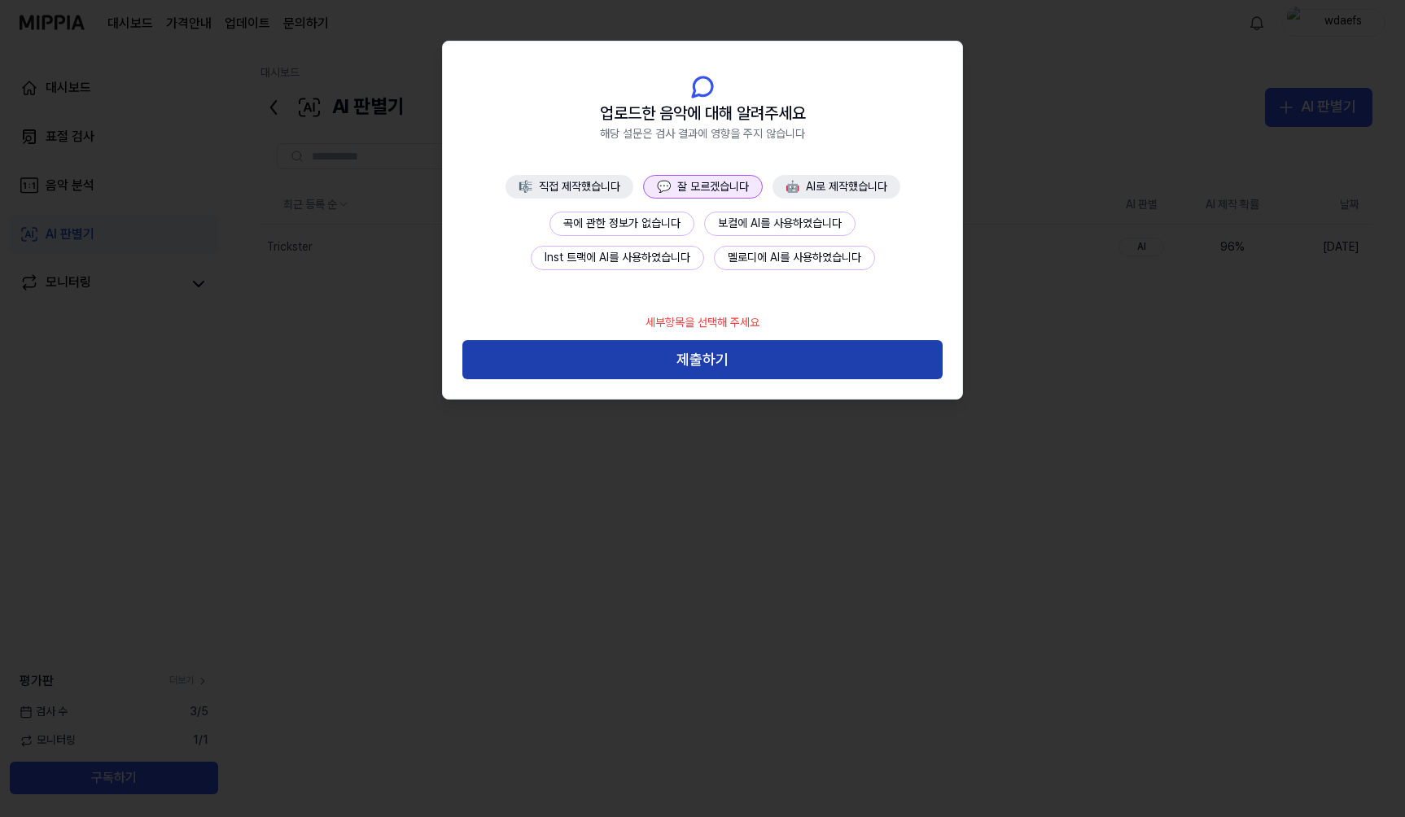
click at [702, 353] on button "제출하기" at bounding box center [702, 359] width 480 height 39
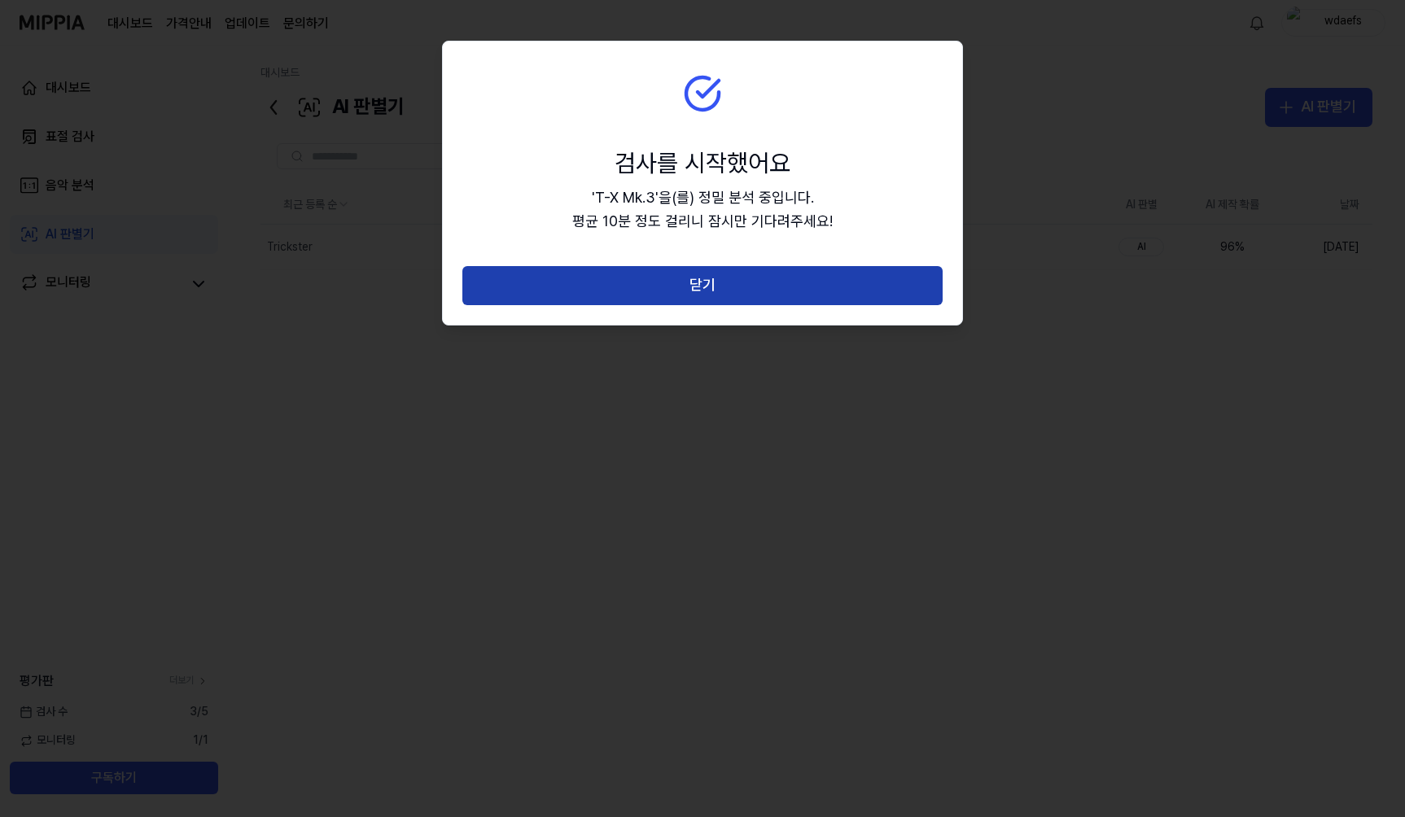
click at [703, 271] on button "닫기" at bounding box center [702, 285] width 480 height 39
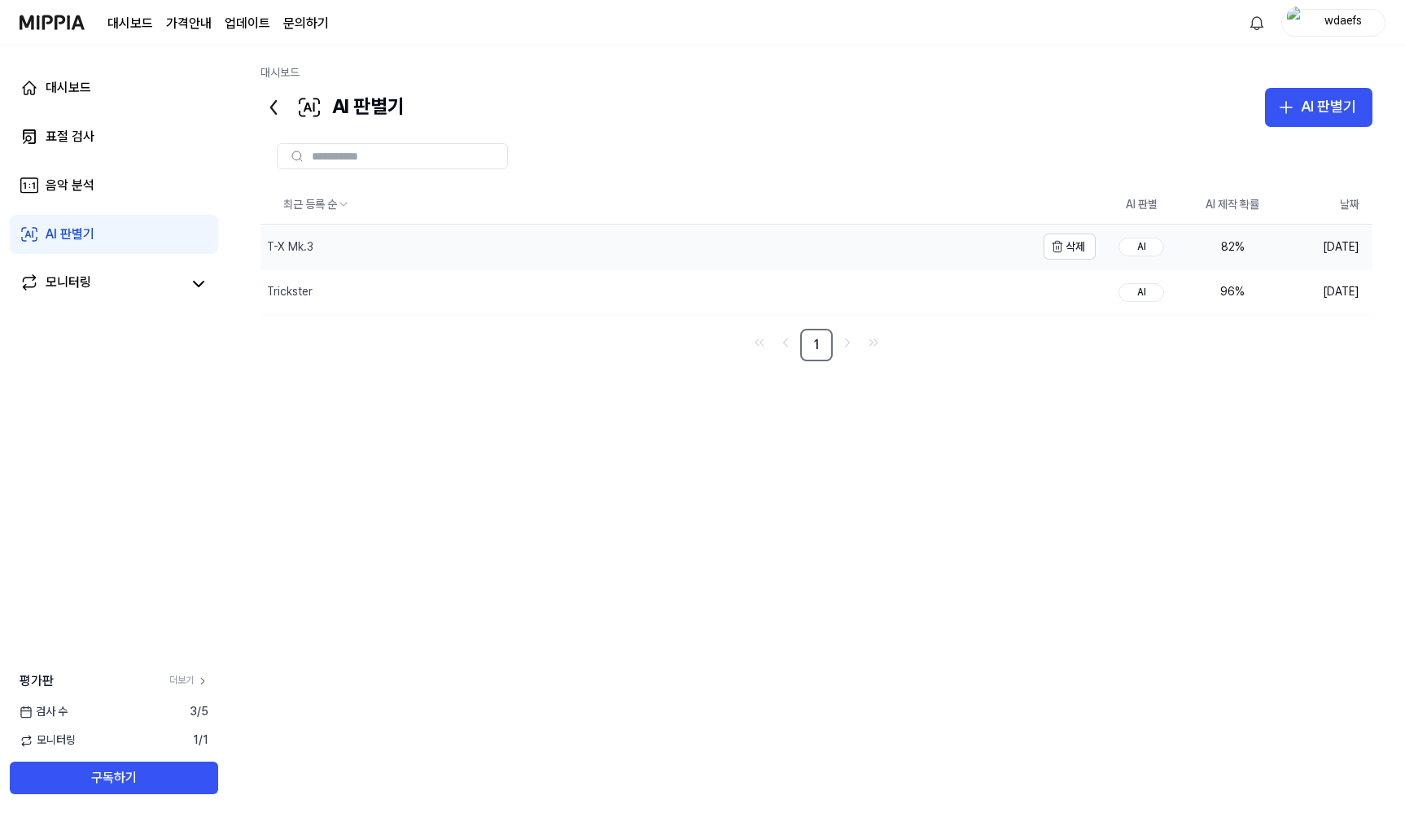
click at [334, 252] on div "T-X Mk.3" at bounding box center [648, 247] width 775 height 45
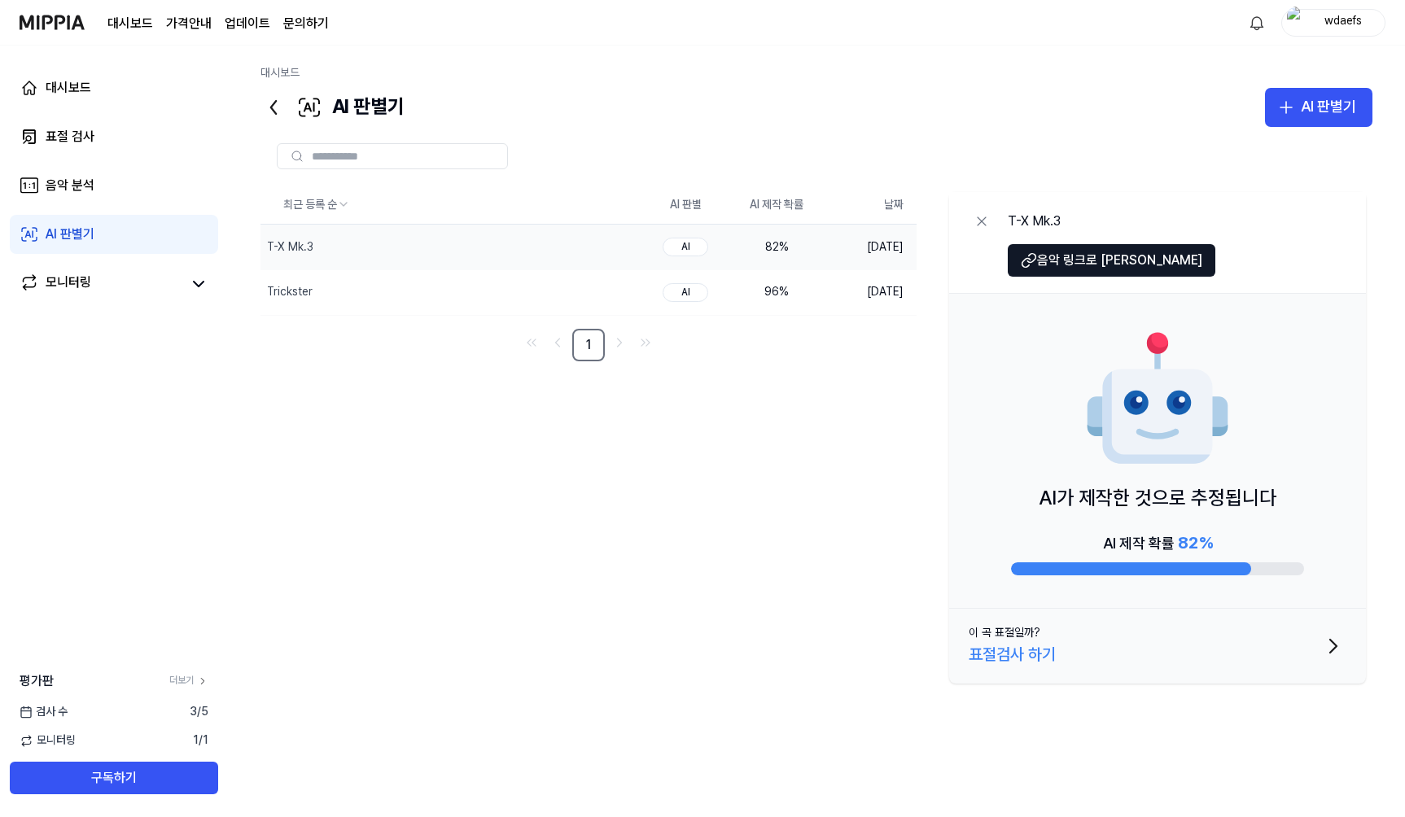
click at [837, 414] on div "최근 등록 순 AI 판별 AI 제작 확률 날짜 T-X Mk.3 삭제 AI 82 % 2025.09.15. Trickster 삭제 AI 96 % …" at bounding box center [817, 452] width 1112 height 532
click at [159, 95] on link "대시보드" at bounding box center [114, 87] width 208 height 39
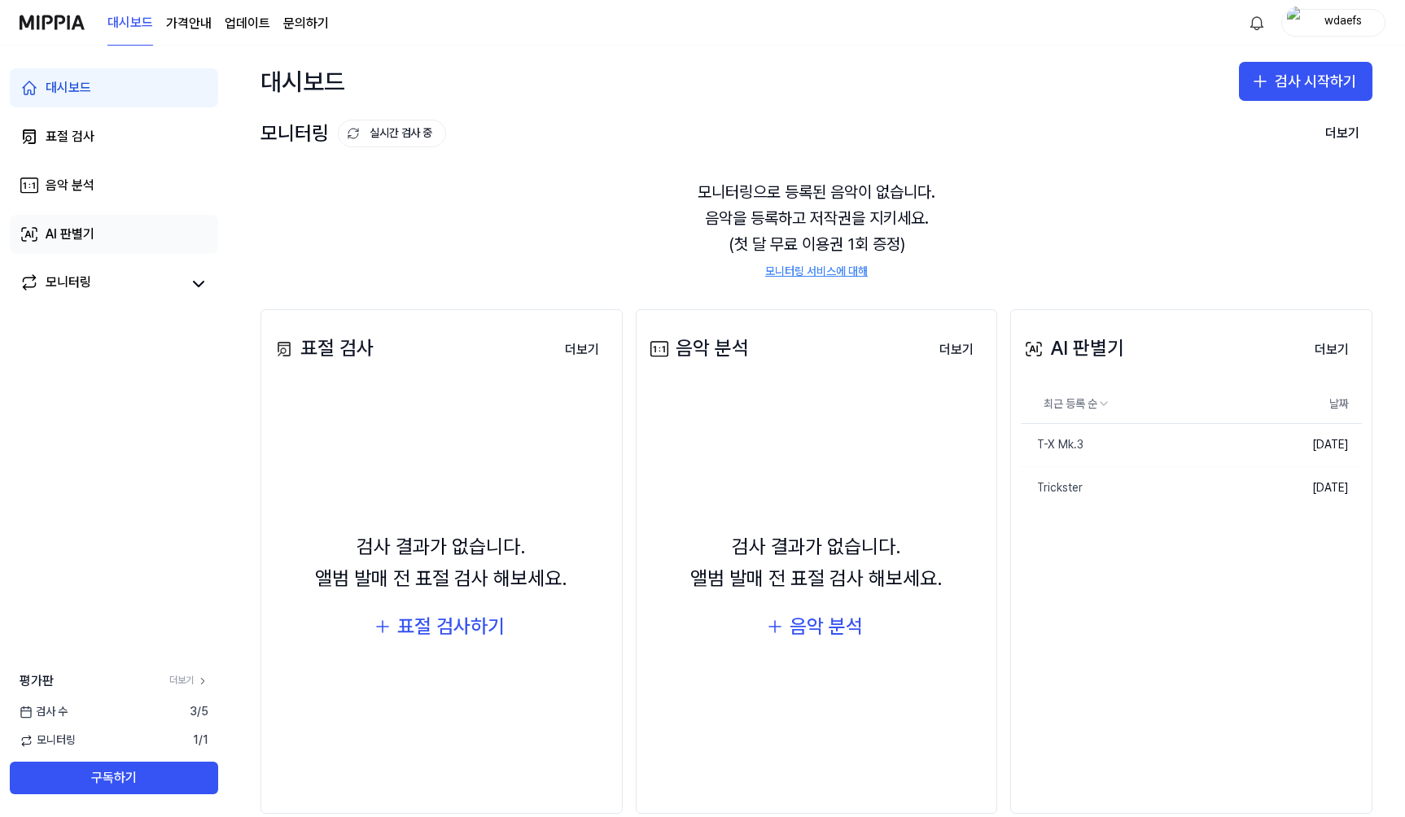
click at [34, 226] on icon at bounding box center [30, 235] width 20 height 20
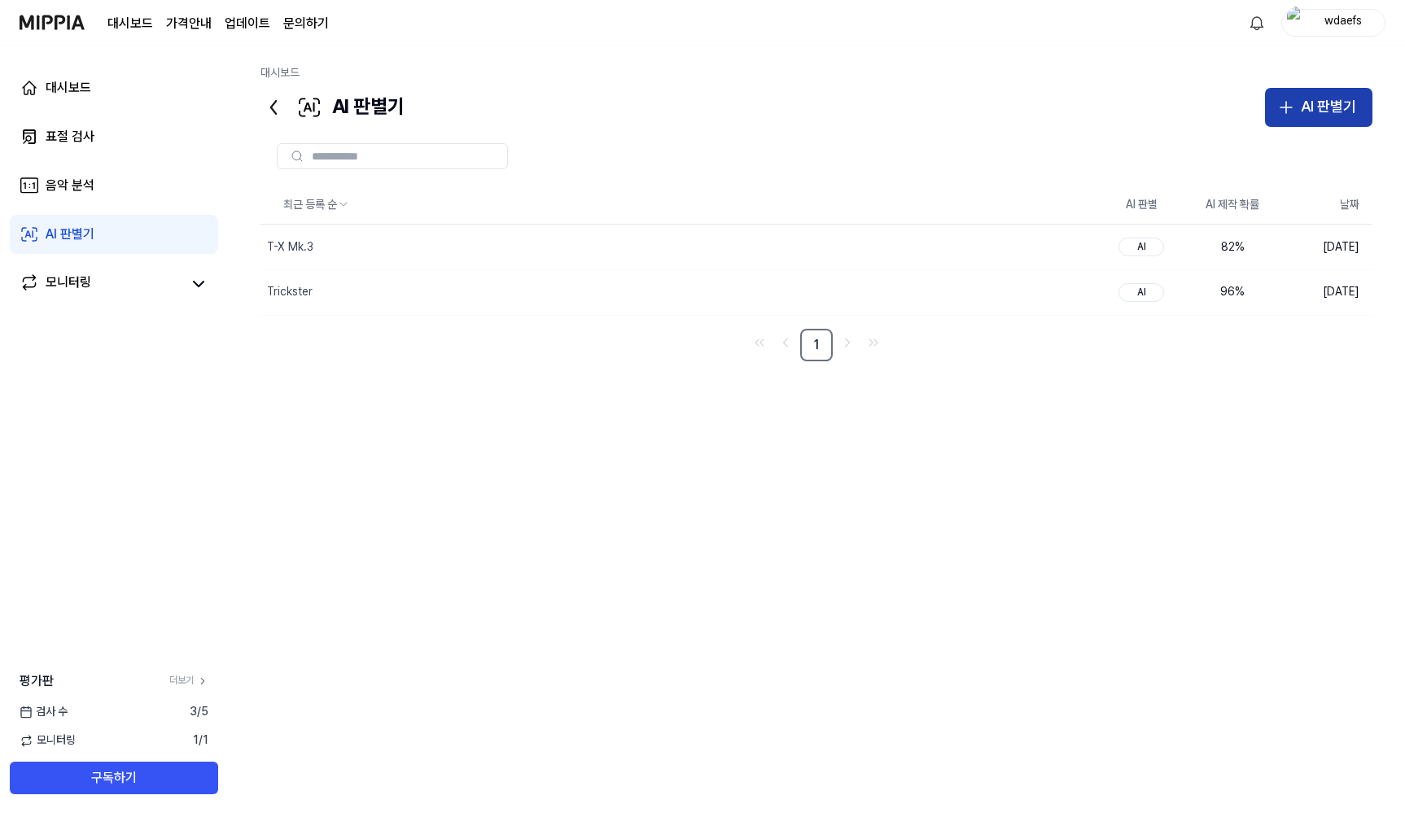
click at [1274, 97] on button "AI 판별기" at bounding box center [1318, 107] width 107 height 39
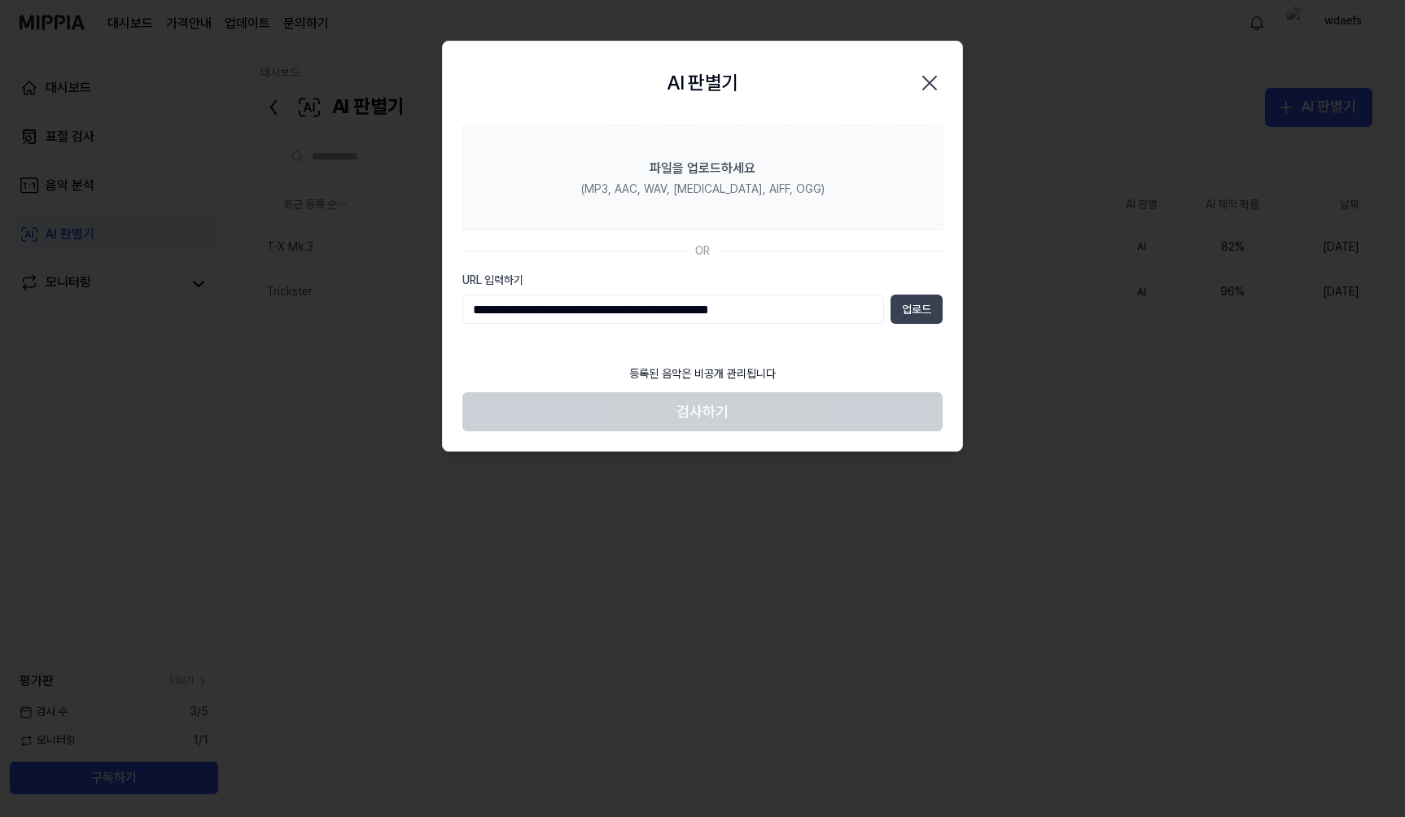
type input "**********"
click at [900, 313] on button "업로드" at bounding box center [917, 309] width 52 height 29
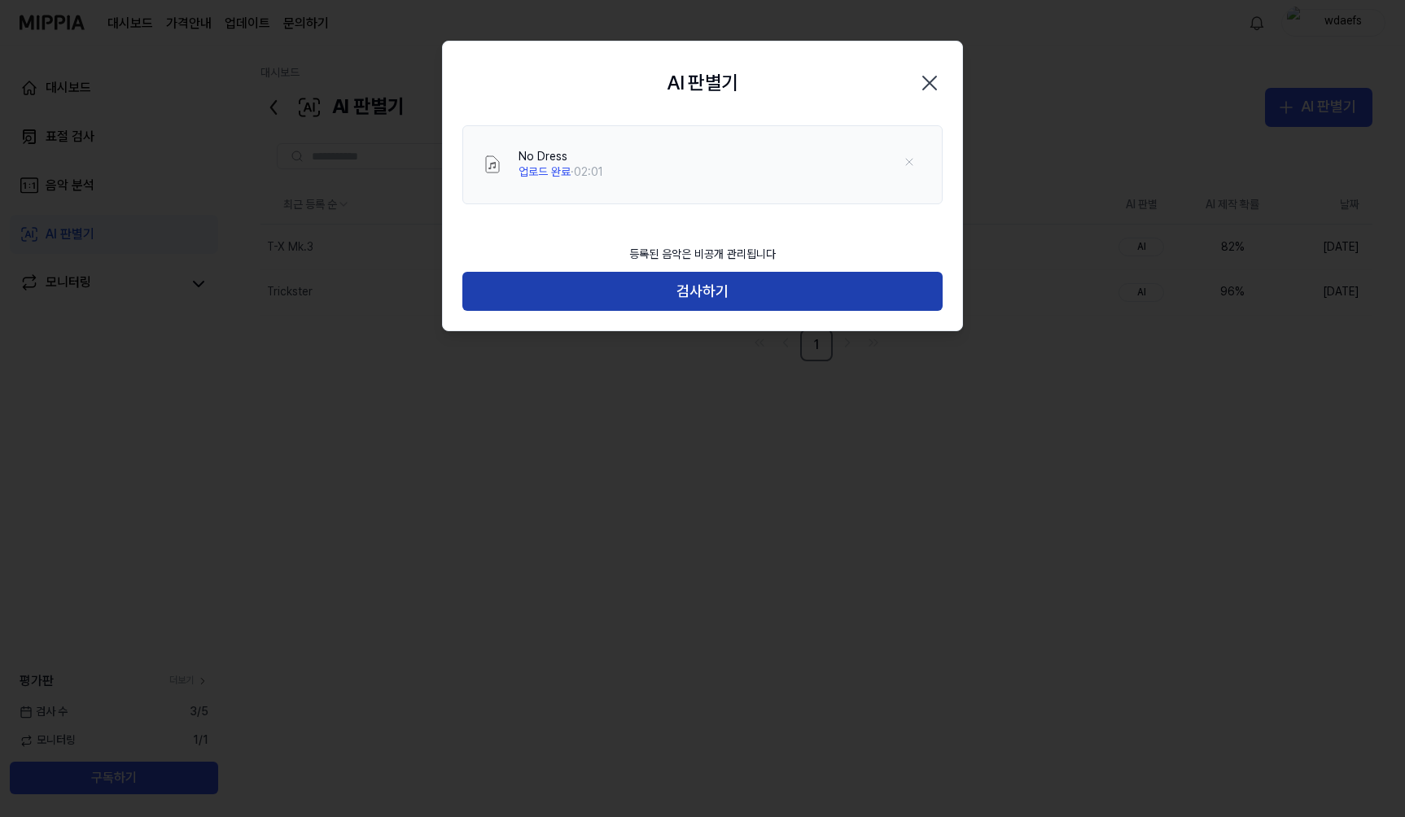
click at [721, 278] on button "검사하기" at bounding box center [702, 291] width 480 height 39
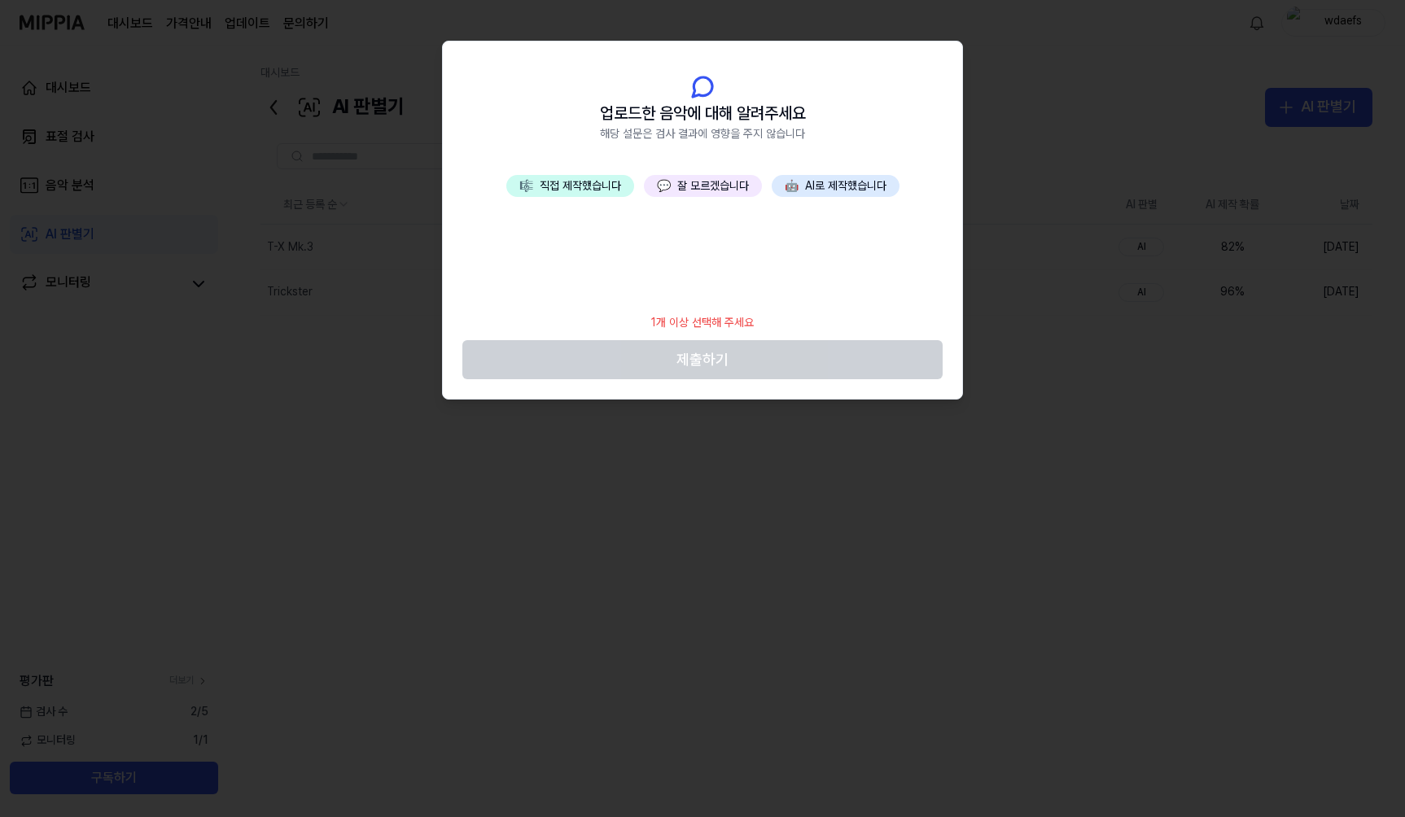
click at [703, 182] on button "💬 잘 모르겠습니다" at bounding box center [703, 186] width 118 height 23
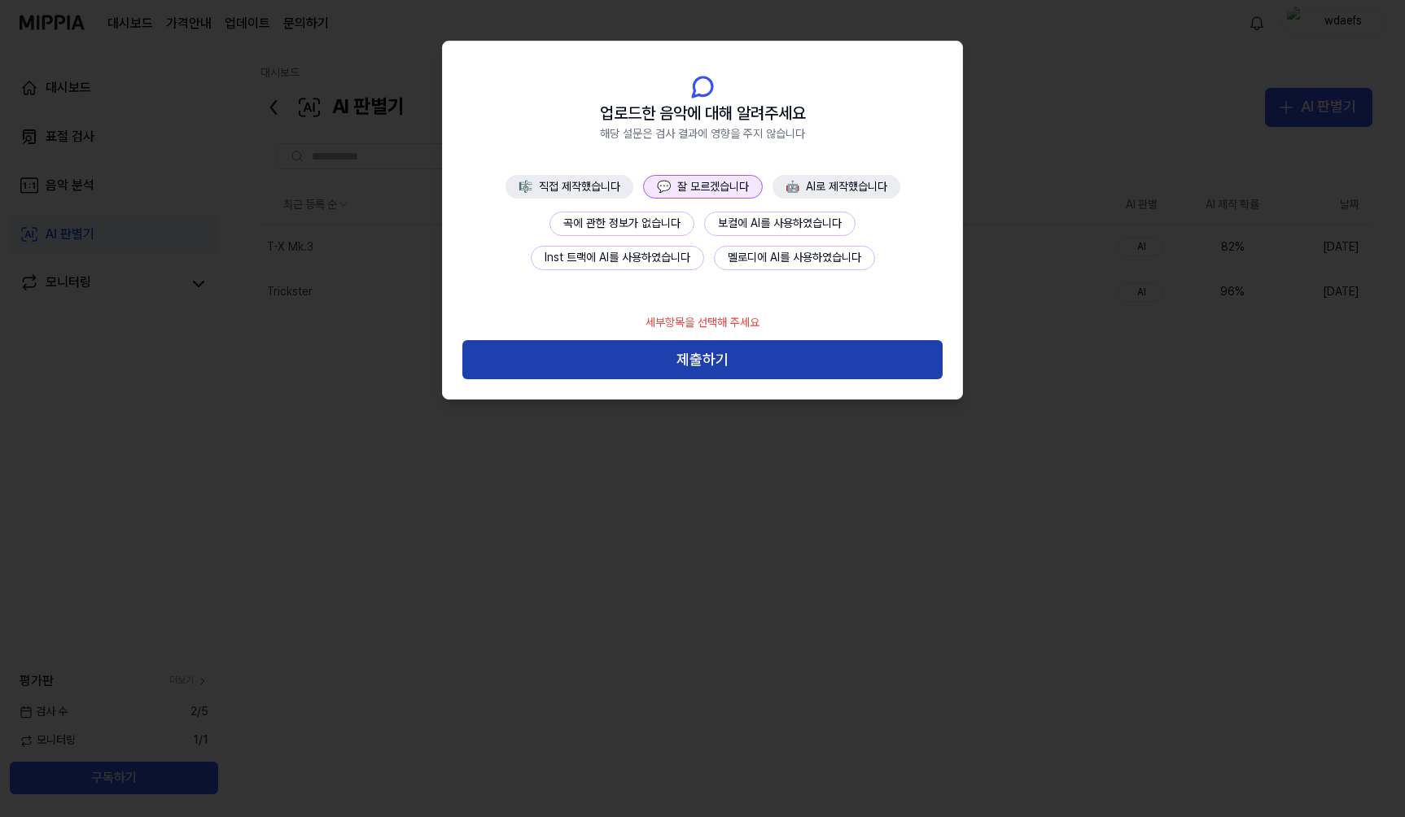
click at [695, 348] on button "제출하기" at bounding box center [702, 359] width 480 height 39
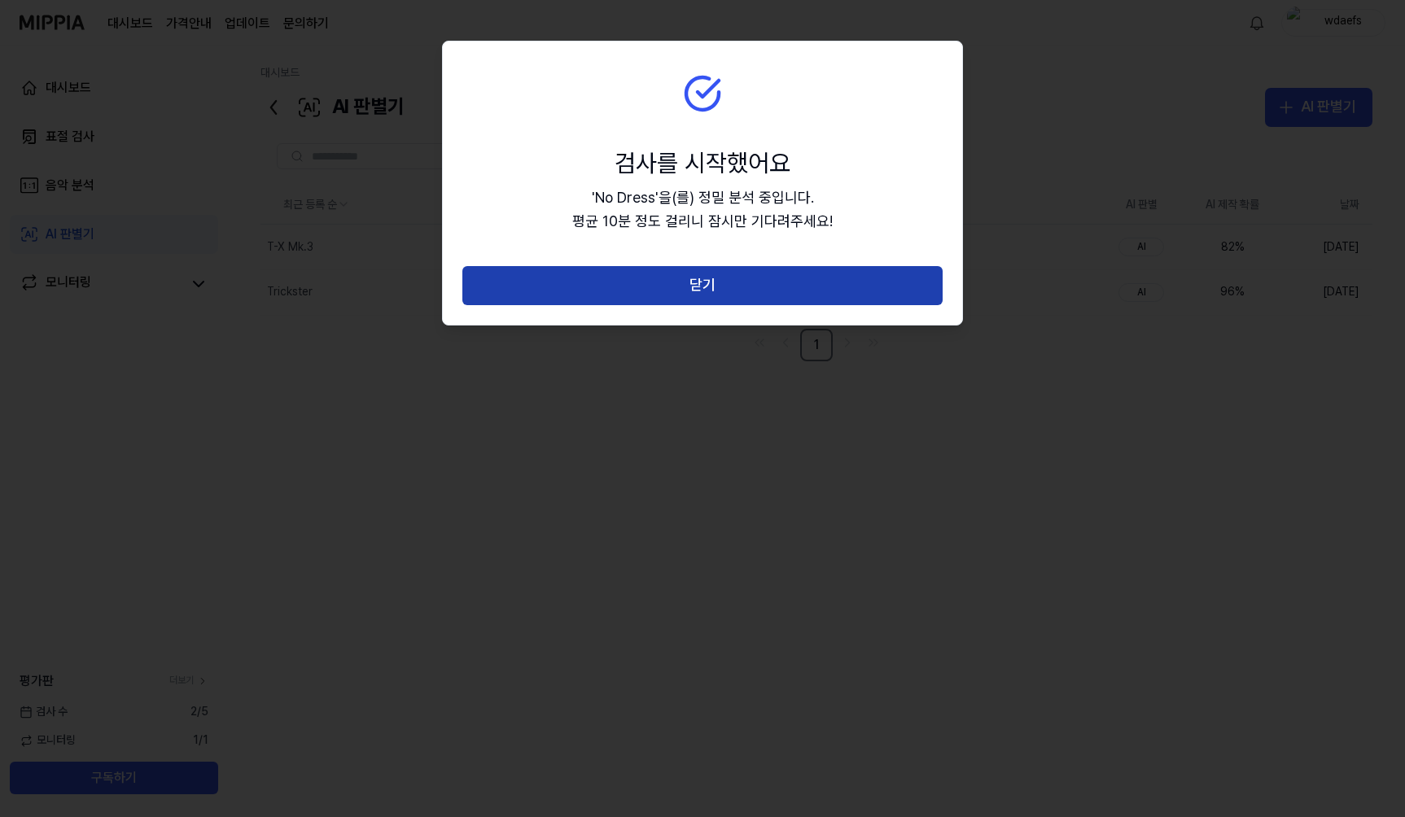
click at [703, 280] on button "닫기" at bounding box center [702, 285] width 480 height 39
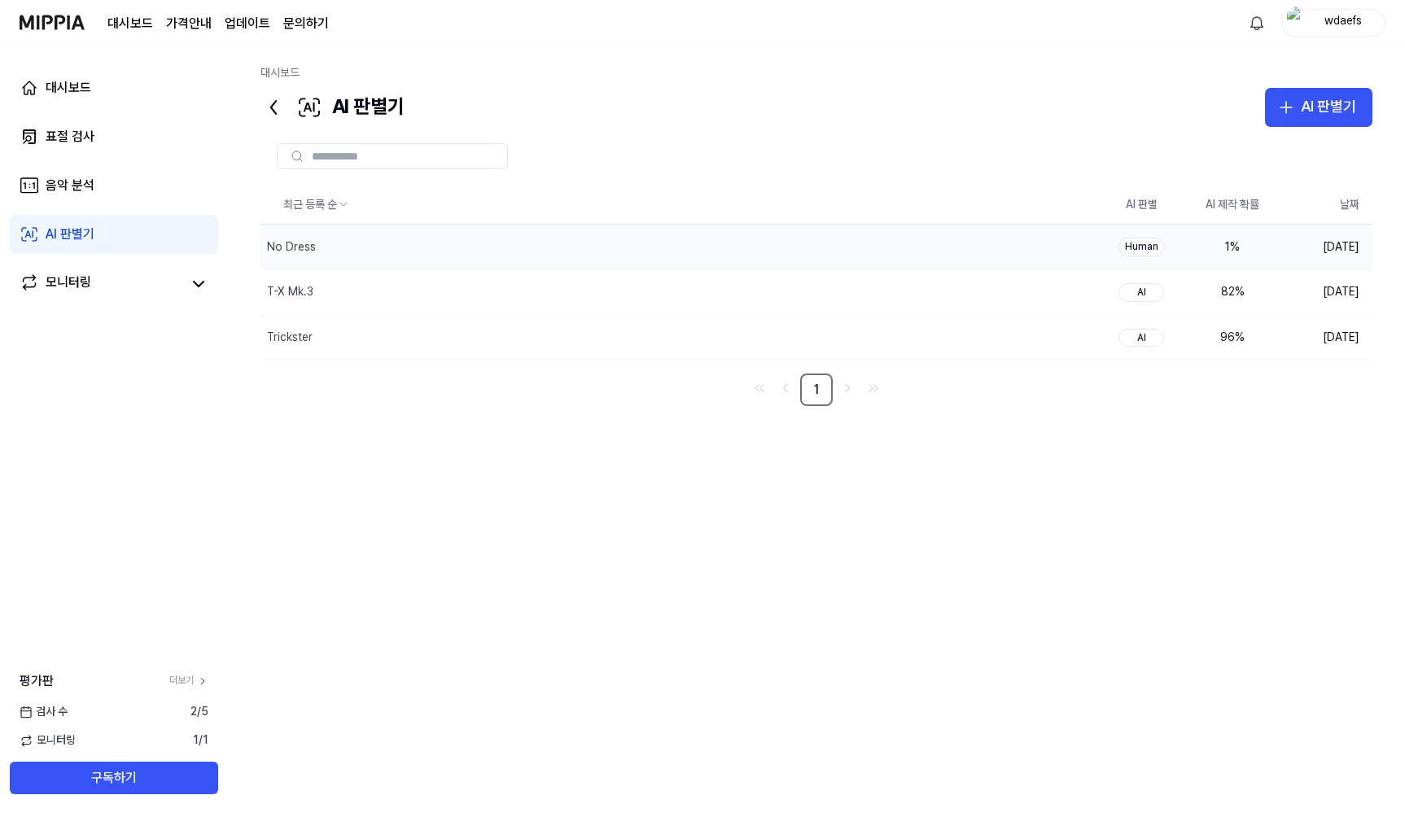
click at [1207, 241] on div "1 %" at bounding box center [1232, 247] width 65 height 16
